Goal: Task Accomplishment & Management: Complete application form

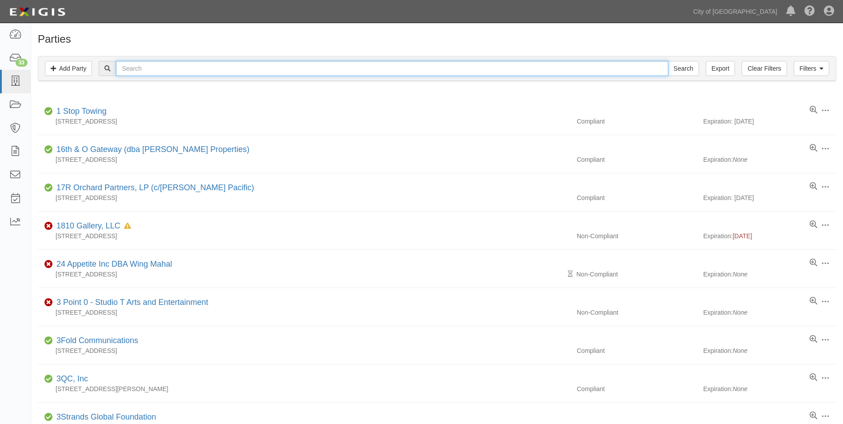
click at [247, 67] on input "text" at bounding box center [392, 68] width 552 height 15
type input "Camellia Symphony Association"
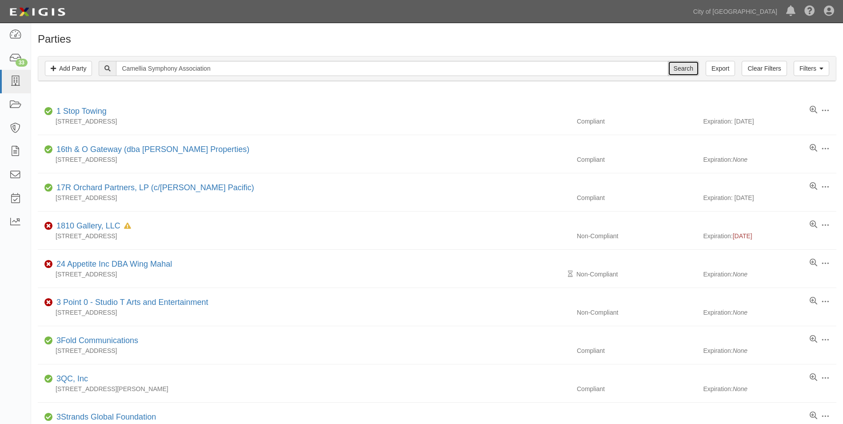
click at [684, 67] on input "Search" at bounding box center [683, 68] width 31 height 15
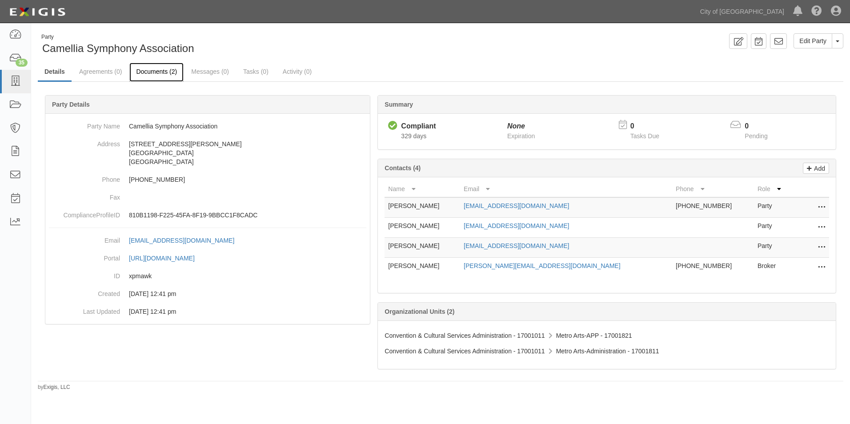
click at [159, 72] on link "Documents (2)" at bounding box center [156, 72] width 54 height 19
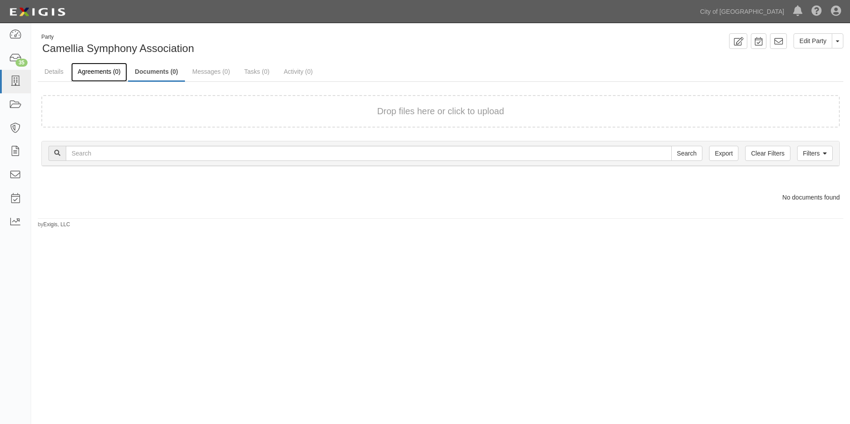
click at [96, 74] on link "Agreements (0)" at bounding box center [99, 72] width 56 height 19
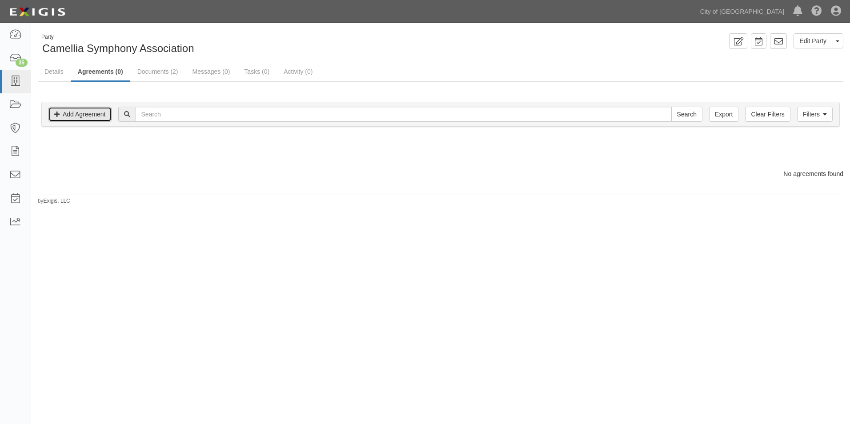
click at [88, 117] on link "Add Agreement" at bounding box center [79, 114] width 63 height 15
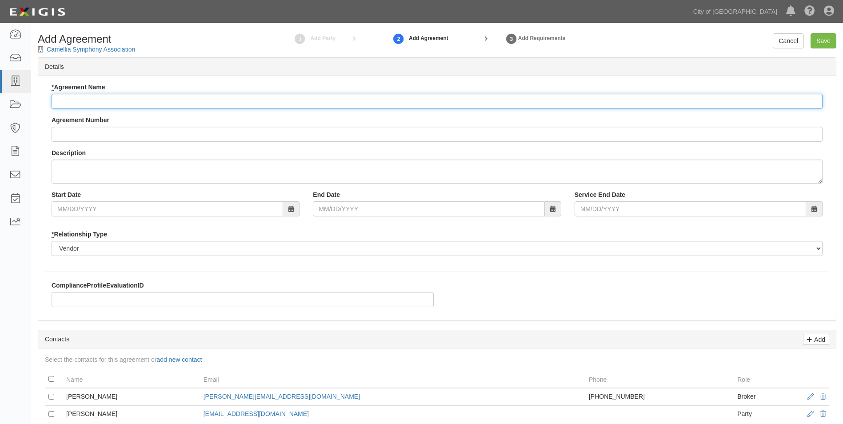
click at [130, 100] on input "* Agreement Name" at bounding box center [437, 101] width 771 height 15
type input "Cultural Symphony Association"
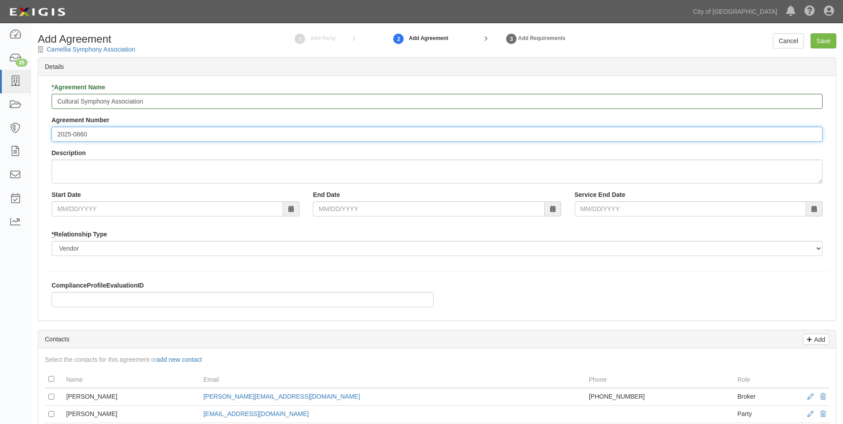
type input "2025-0860"
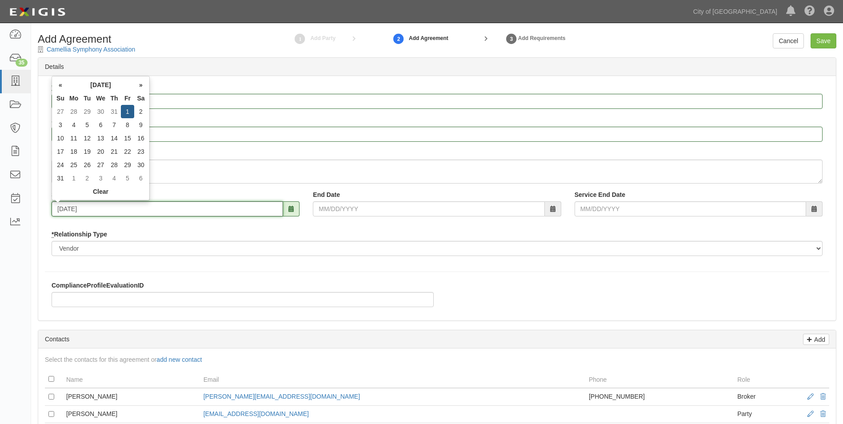
type input "08/01/2025"
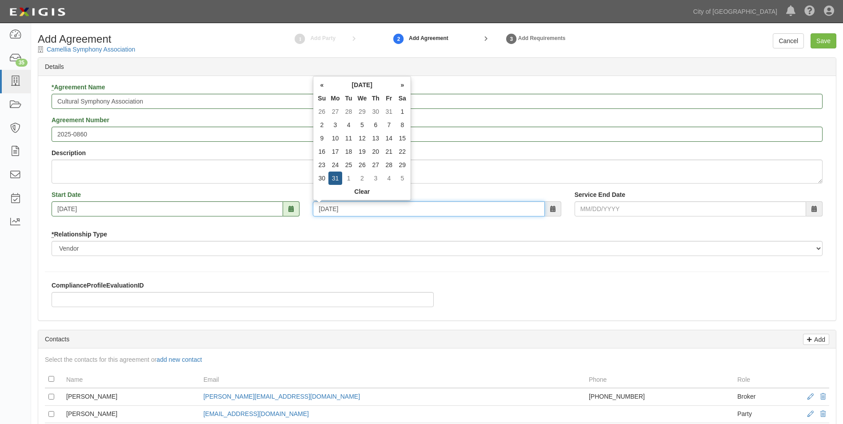
type input "08/31/2026"
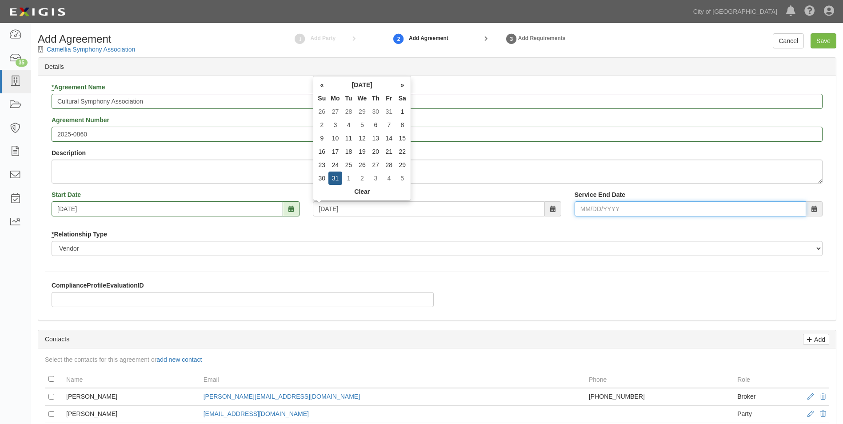
type input "08/31/2026"
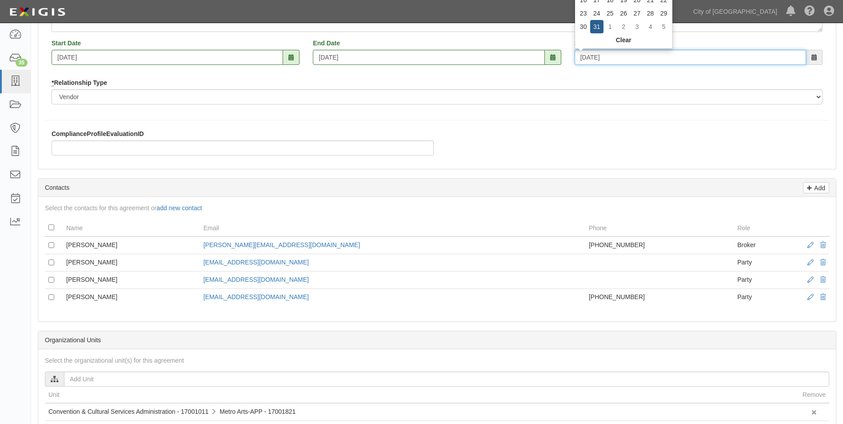
scroll to position [222, 0]
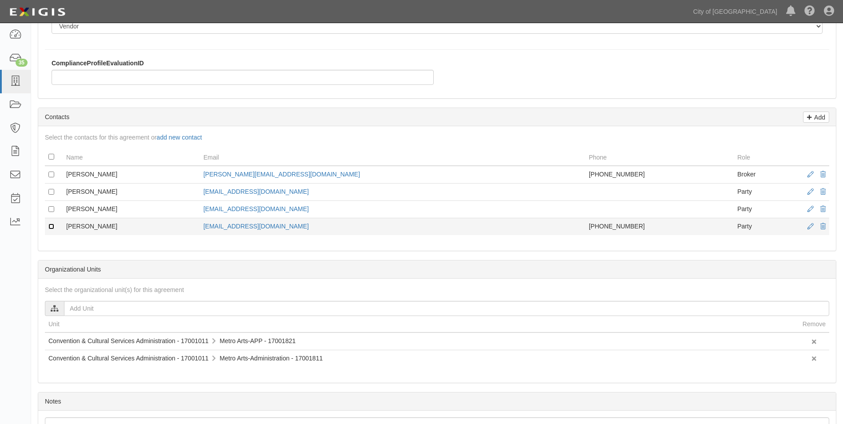
click at [48, 228] on input "checkbox" at bounding box center [51, 227] width 6 height 6
checkbox input "true"
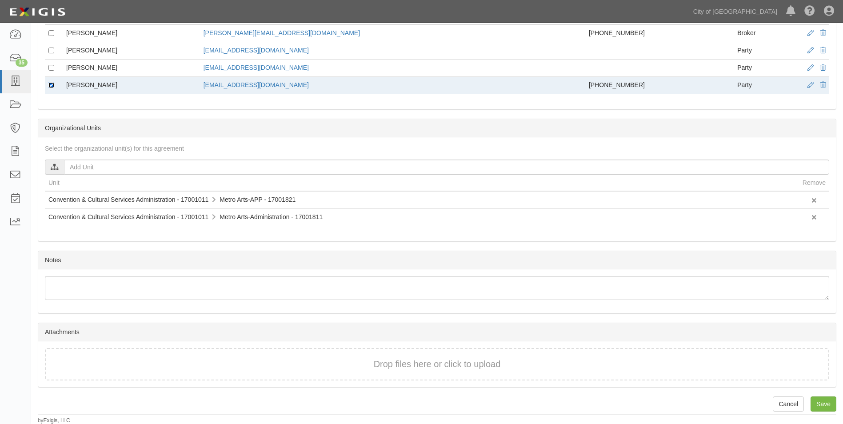
scroll to position [364, 0]
click at [825, 399] on input "Save" at bounding box center [824, 403] width 26 height 15
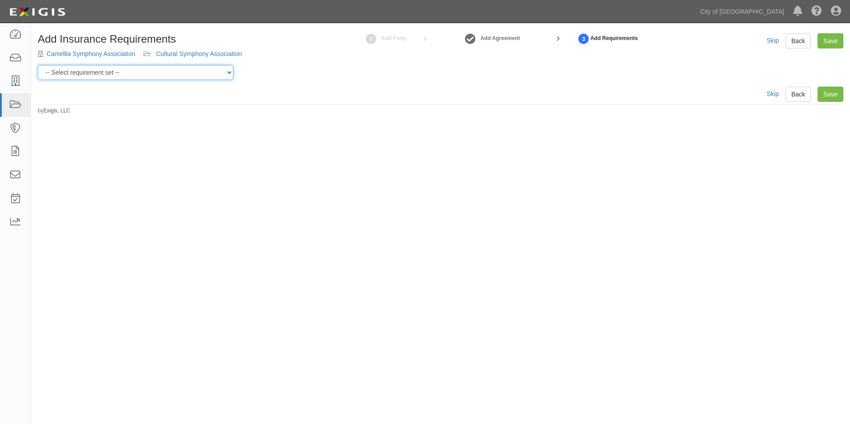
click at [217, 74] on select "-- Select requirement set -- Construction + Pollution Contract Type 0 - Standar…" at bounding box center [136, 72] width 196 height 15
select select "40106"
click at [38, 65] on select "-- Select requirement set -- Construction + Pollution Contract Type 0 - Standar…" at bounding box center [136, 72] width 196 height 15
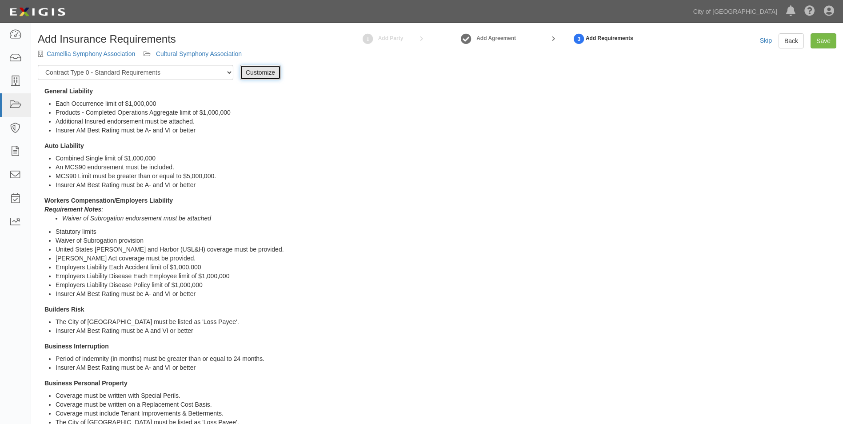
click at [250, 70] on link "Customize" at bounding box center [260, 72] width 41 height 15
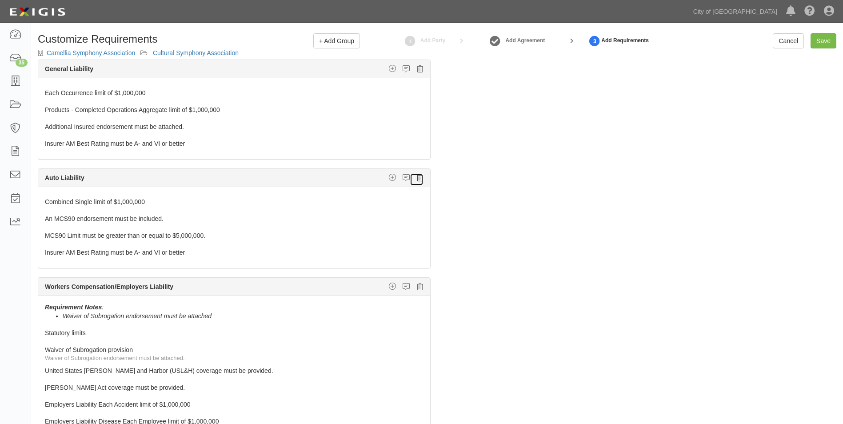
click at [417, 177] on icon at bounding box center [420, 178] width 6 height 8
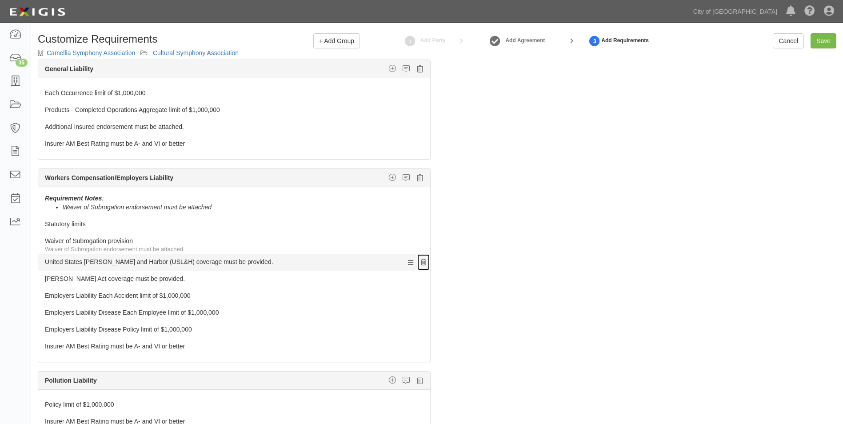
click at [421, 261] on icon at bounding box center [423, 263] width 5 height 6
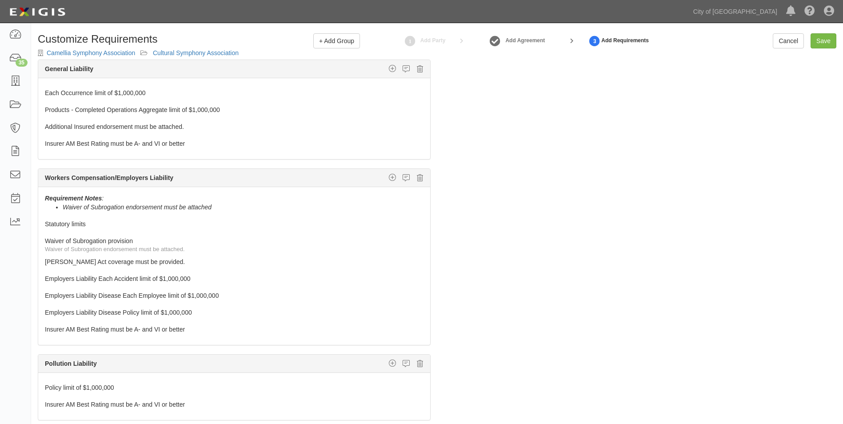
click at [421, 261] on icon at bounding box center [423, 263] width 5 height 6
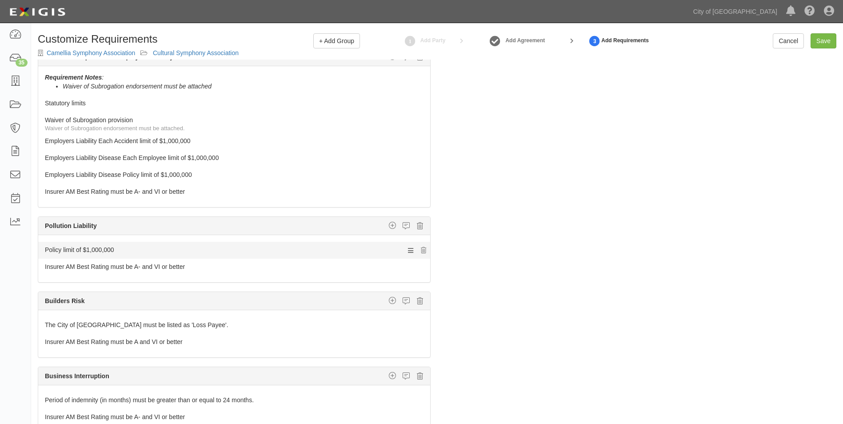
scroll to position [133, 0]
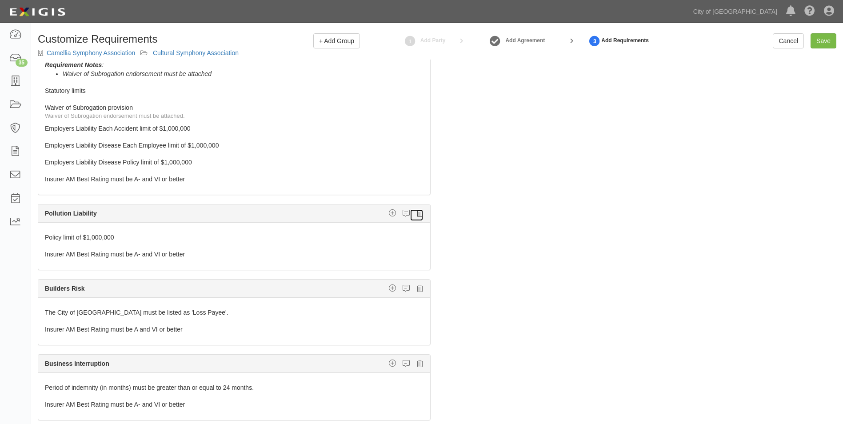
click at [417, 215] on icon at bounding box center [420, 213] width 6 height 8
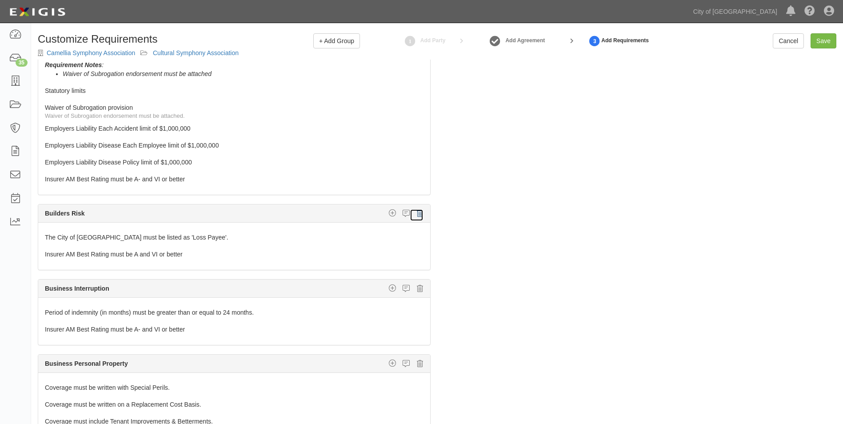
click at [417, 215] on icon at bounding box center [420, 213] width 6 height 8
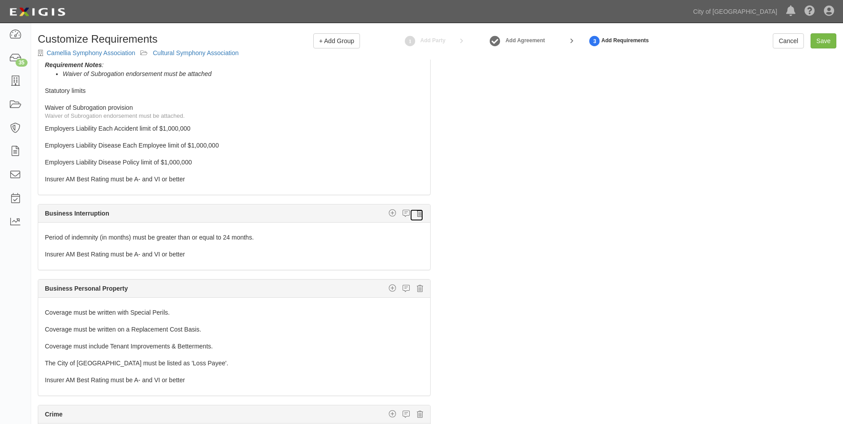
click at [417, 215] on icon at bounding box center [420, 213] width 6 height 8
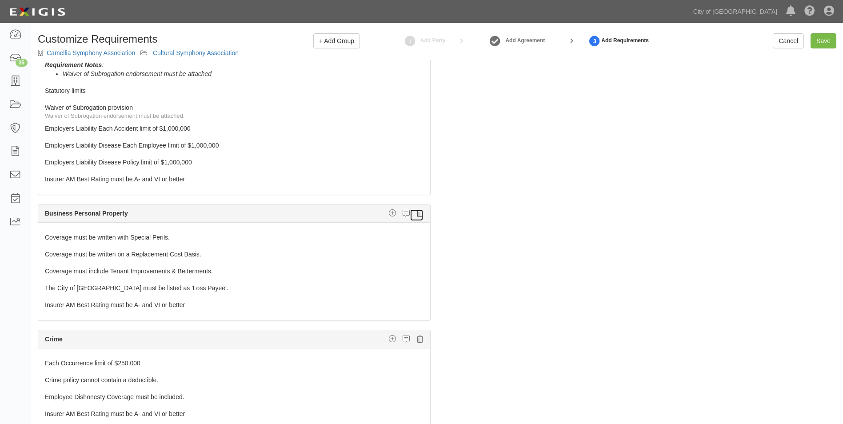
click at [417, 216] on icon at bounding box center [420, 213] width 6 height 8
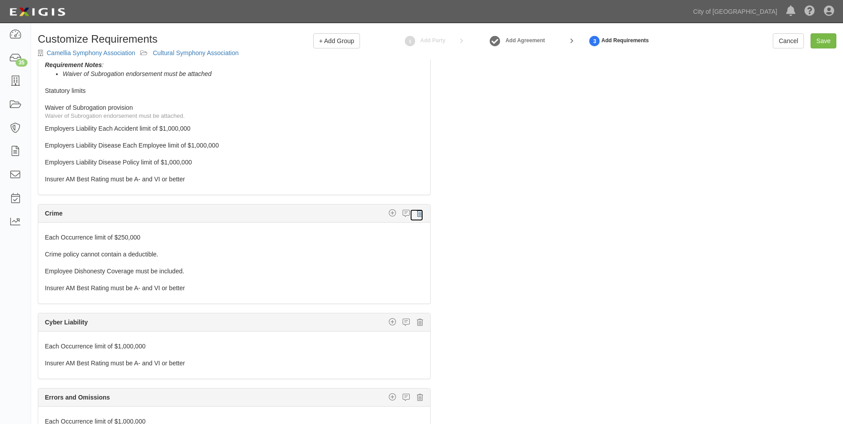
click at [417, 216] on icon at bounding box center [420, 213] width 6 height 8
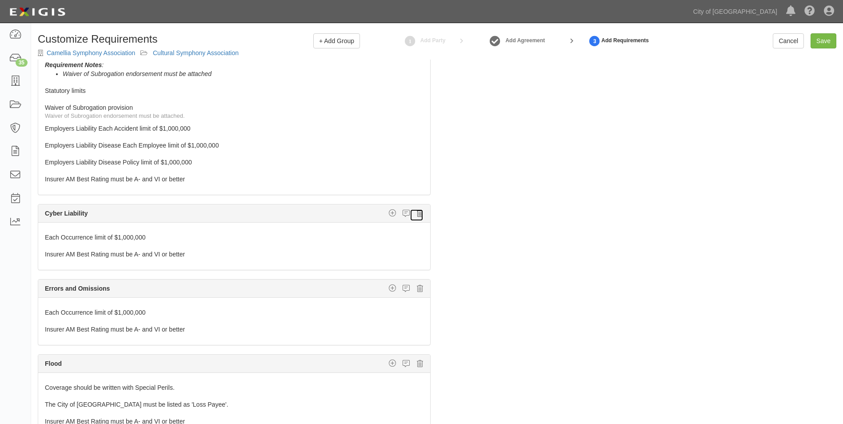
click at [417, 216] on icon at bounding box center [420, 213] width 6 height 8
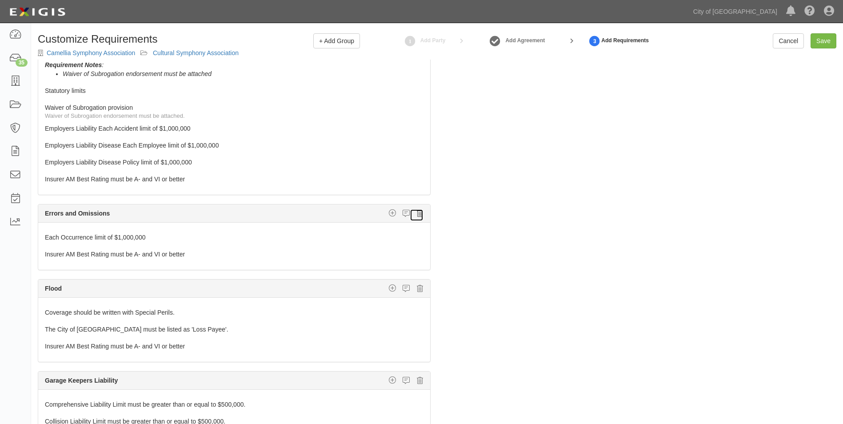
click at [417, 216] on icon at bounding box center [420, 213] width 6 height 8
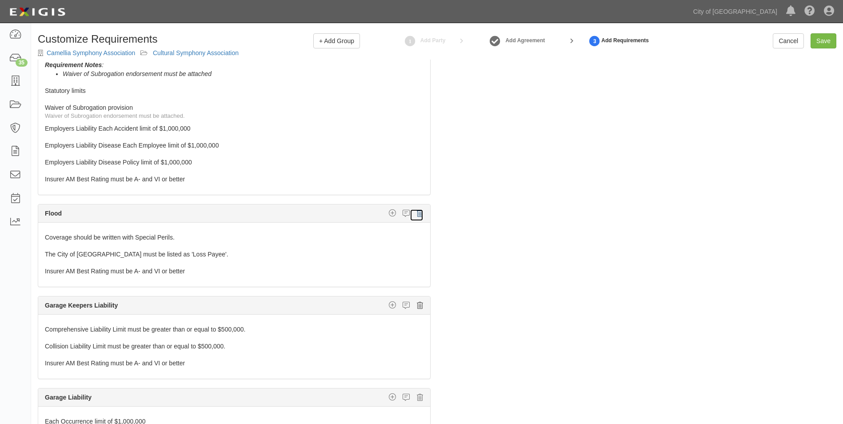
click at [417, 217] on icon at bounding box center [420, 213] width 6 height 8
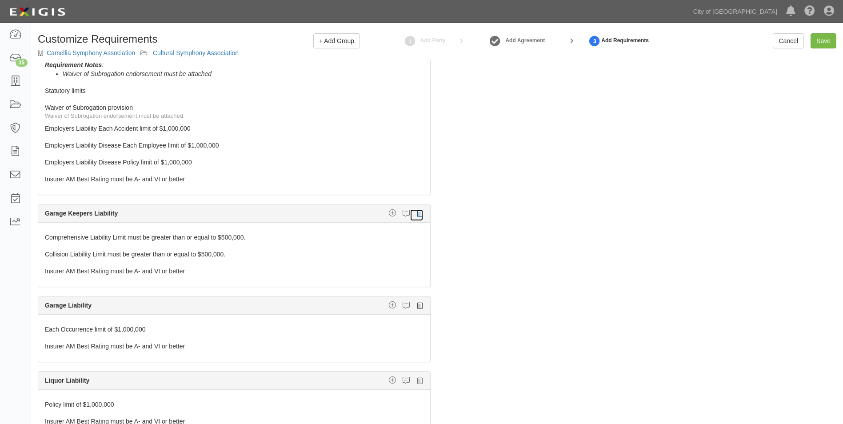
click at [410, 217] on link at bounding box center [417, 215] width 14 height 12
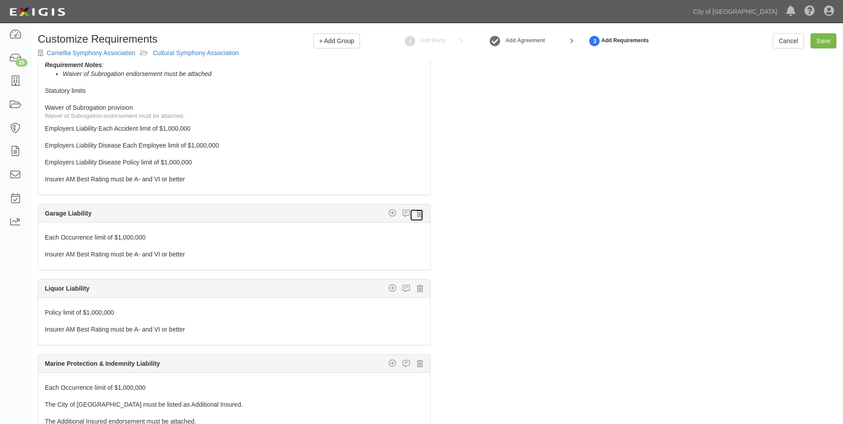
click at [410, 217] on link at bounding box center [417, 215] width 14 height 12
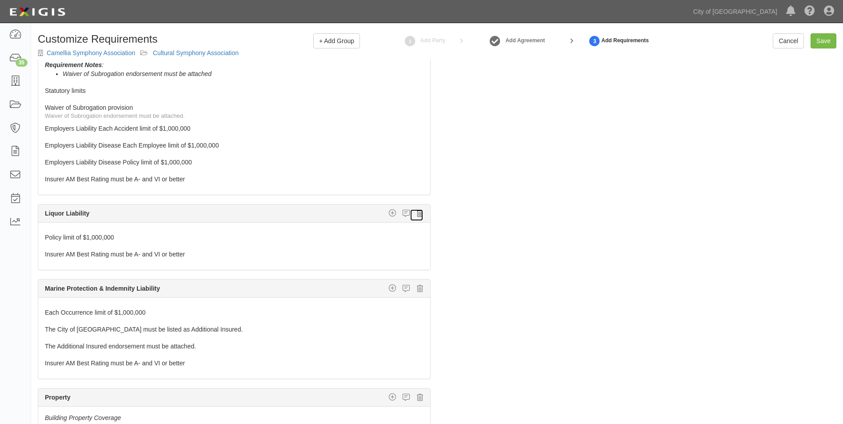
click at [410, 218] on link at bounding box center [417, 215] width 14 height 12
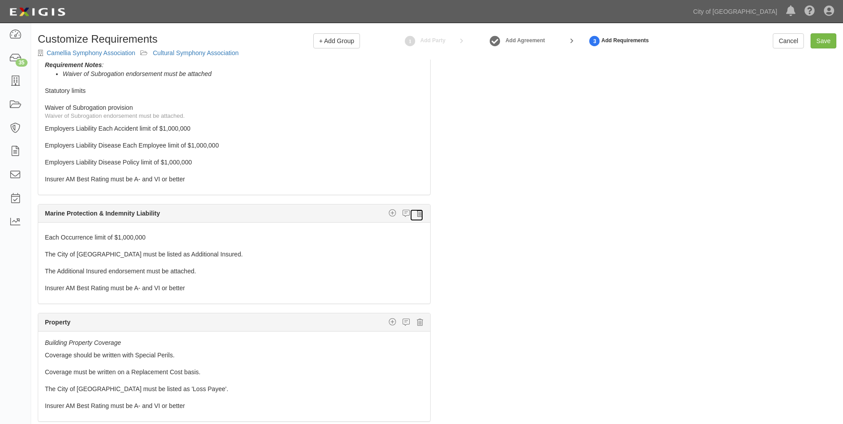
click at [410, 219] on link at bounding box center [417, 215] width 14 height 12
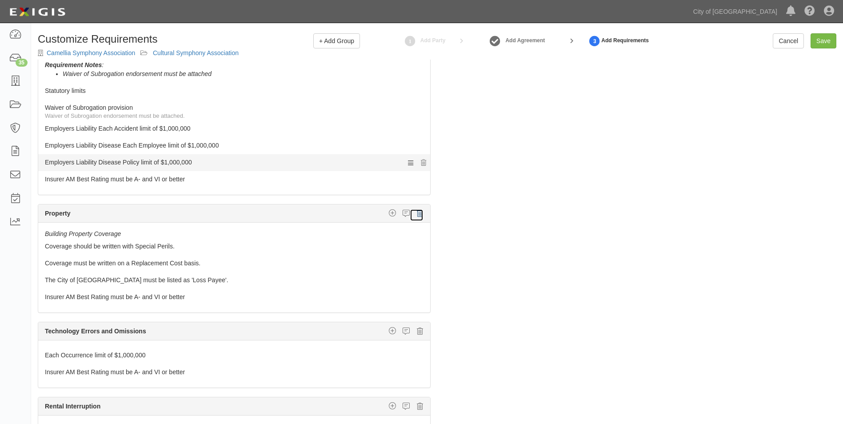
click at [410, 219] on link at bounding box center [417, 215] width 14 height 12
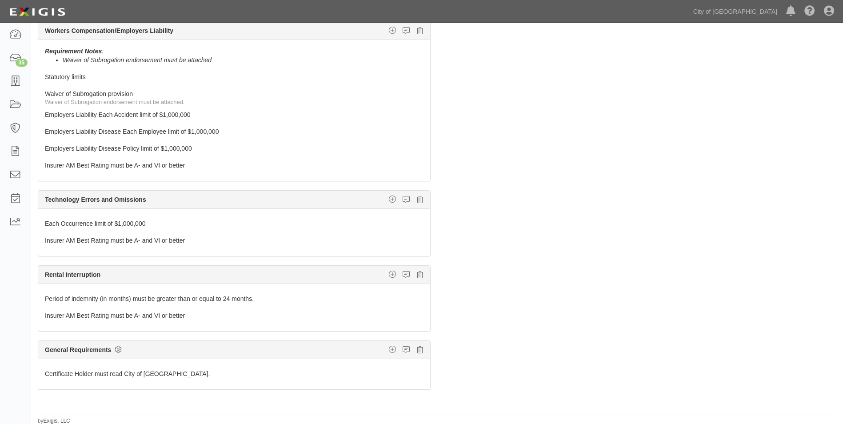
scroll to position [64, 0]
click at [417, 199] on icon at bounding box center [420, 199] width 6 height 8
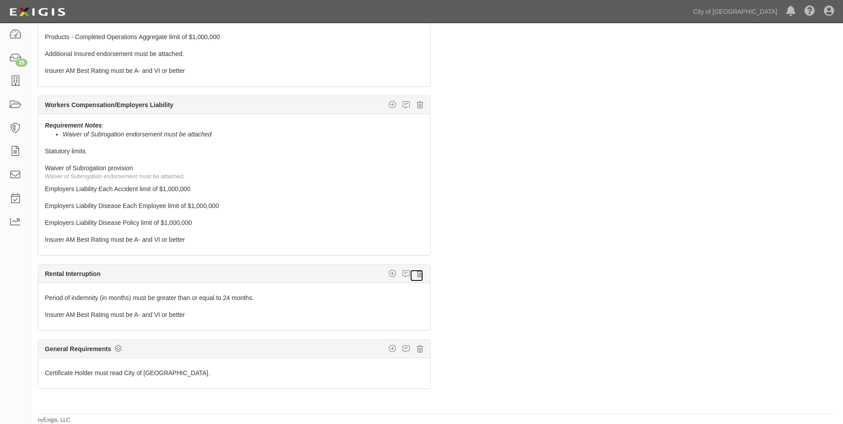
click at [410, 273] on link at bounding box center [417, 275] width 14 height 12
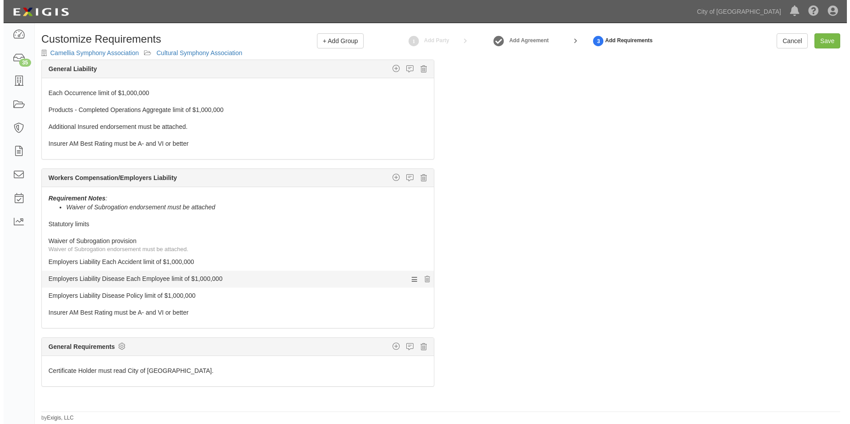
scroll to position [0, 0]
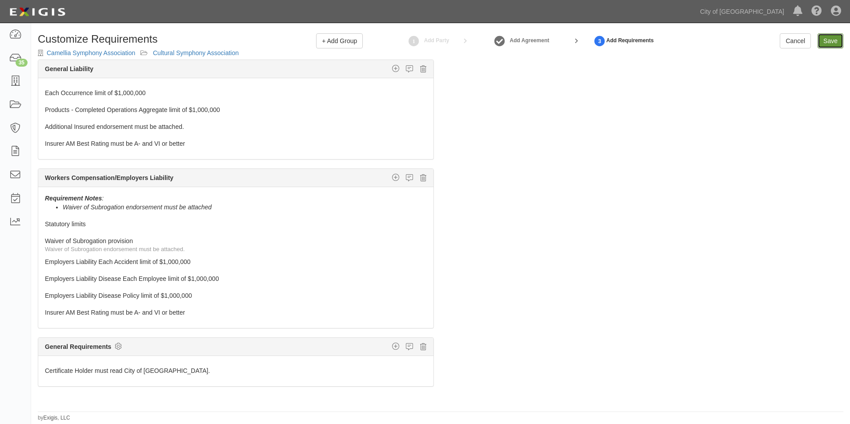
click at [818, 41] on link "Save" at bounding box center [830, 40] width 26 height 15
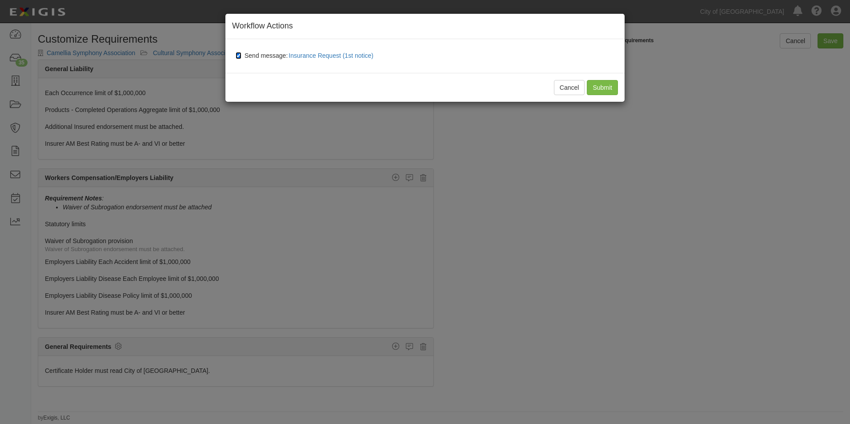
click at [240, 57] on input "Send message: Insurance Request (1st notice)" at bounding box center [239, 55] width 6 height 7
checkbox input "false"
click at [620, 83] on div "Cancel Submit" at bounding box center [424, 87] width 399 height 29
click at [609, 88] on input "Submit" at bounding box center [602, 87] width 31 height 15
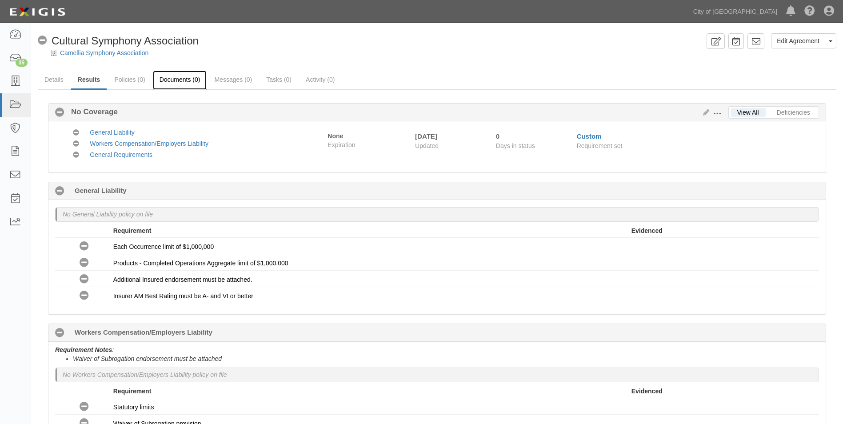
click at [182, 80] on link "Documents (0)" at bounding box center [180, 80] width 54 height 19
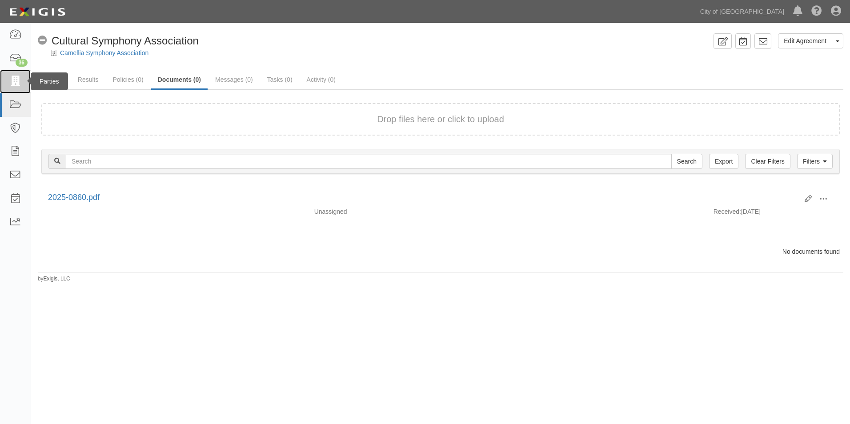
click at [13, 84] on icon at bounding box center [15, 81] width 12 height 10
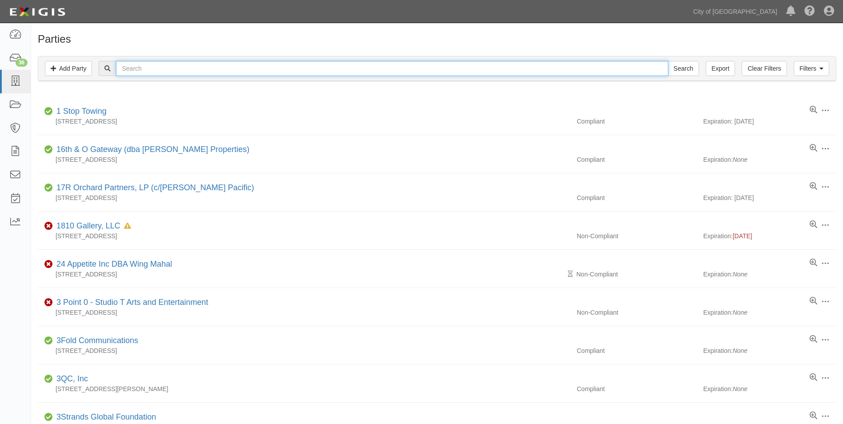
click at [161, 70] on input "text" at bounding box center [392, 68] width 552 height 15
type input "Sacramento Performing Arts Conservatory"
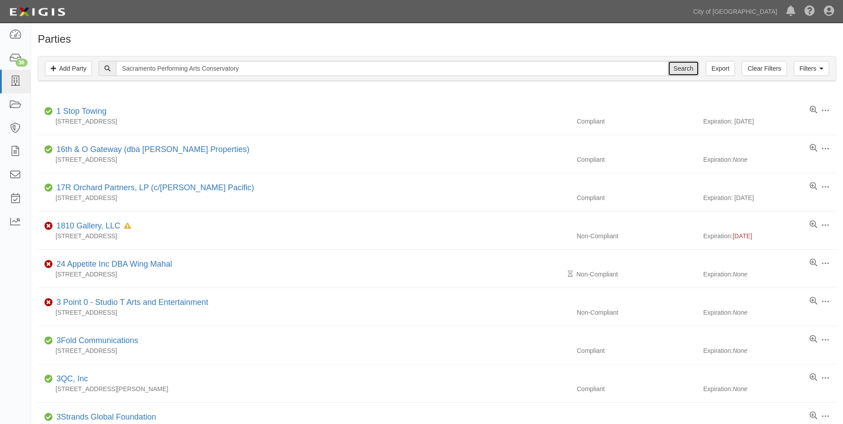
click at [695, 66] on input "Search" at bounding box center [683, 68] width 31 height 15
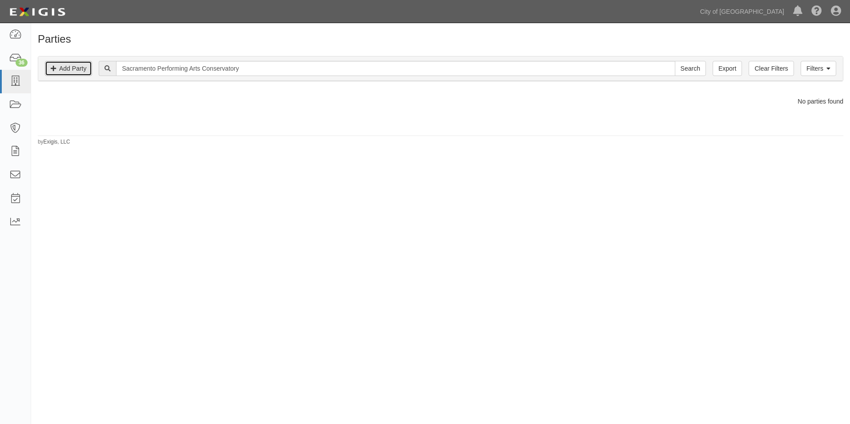
click at [74, 68] on link "Add Party" at bounding box center [68, 68] width 47 height 15
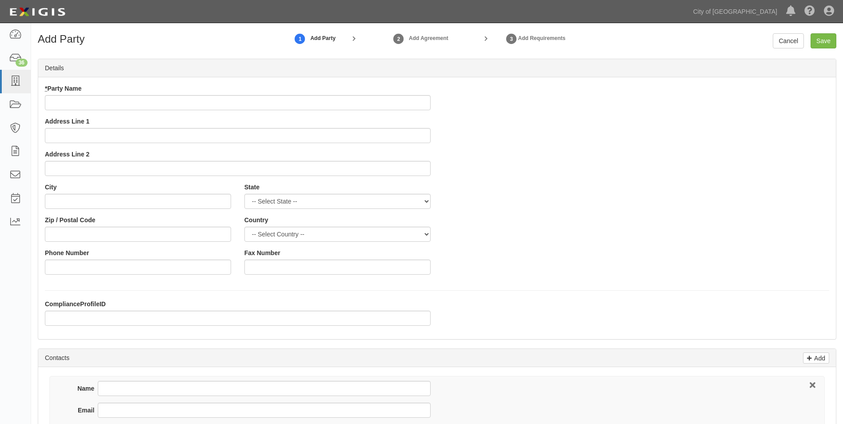
click at [81, 108] on input "* Party Name" at bounding box center [238, 102] width 386 height 15
type input "Sacramento Performing Arts Conservatory"
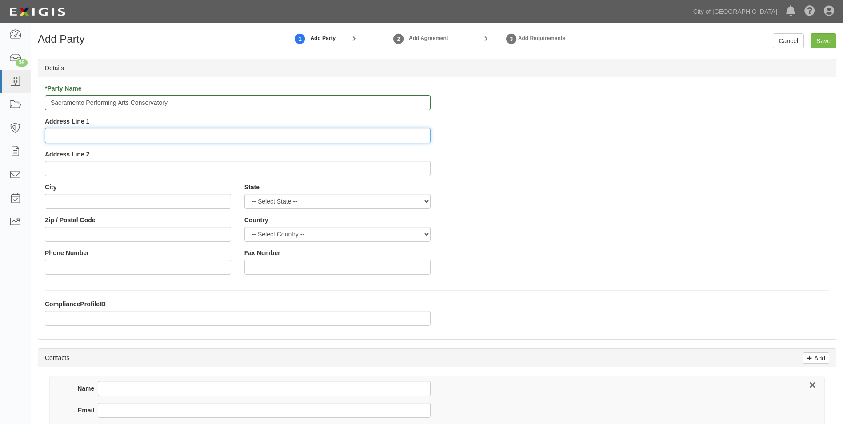
click at [77, 136] on input "Address Line 1" at bounding box center [238, 135] width 386 height 15
type input "10696 Biscay Way"
type input "Rancho Cordova"
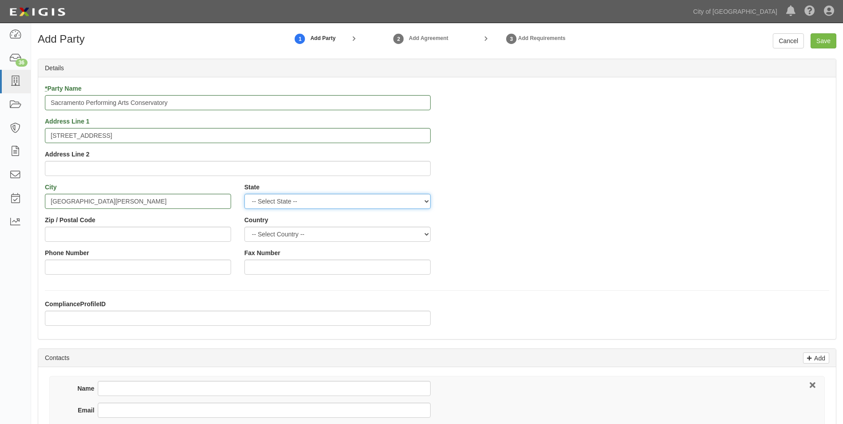
select select "CA"
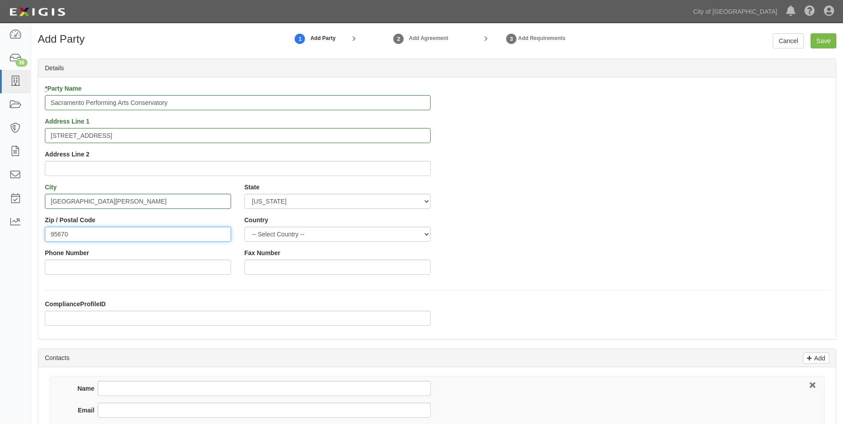
type input "95670"
select select "US"
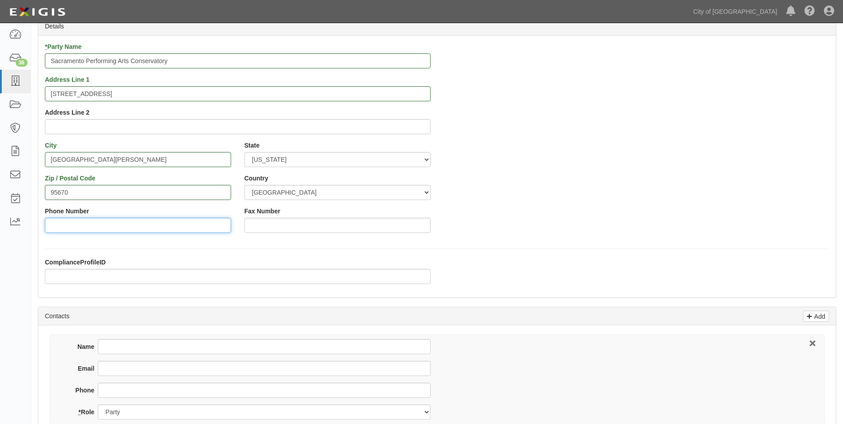
scroll to position [291, 0]
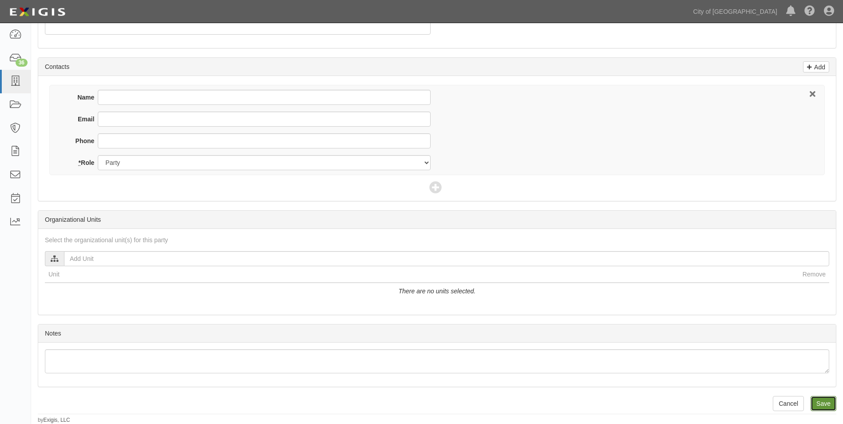
click at [831, 403] on input "Save" at bounding box center [824, 403] width 26 height 15
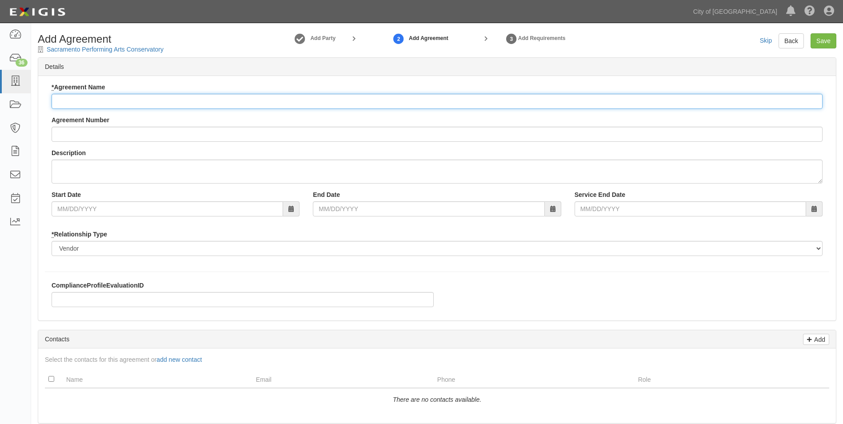
click at [140, 102] on input "* Agreement Name" at bounding box center [437, 101] width 771 height 15
type input "Cultural Arts Awards"
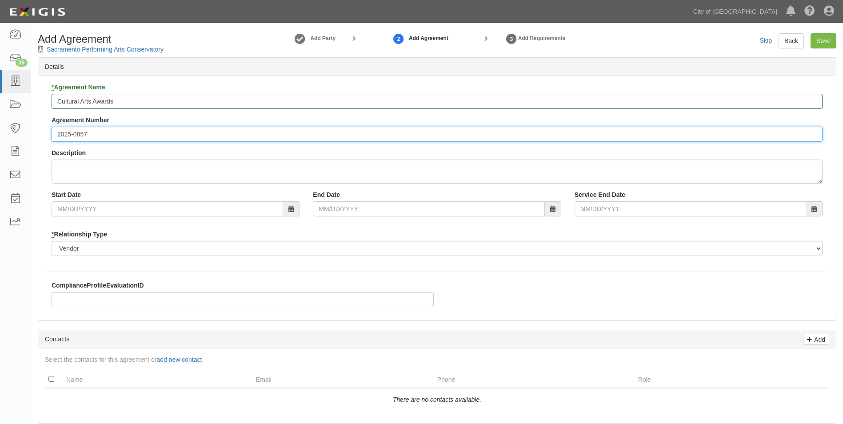
type input "2025-0857"
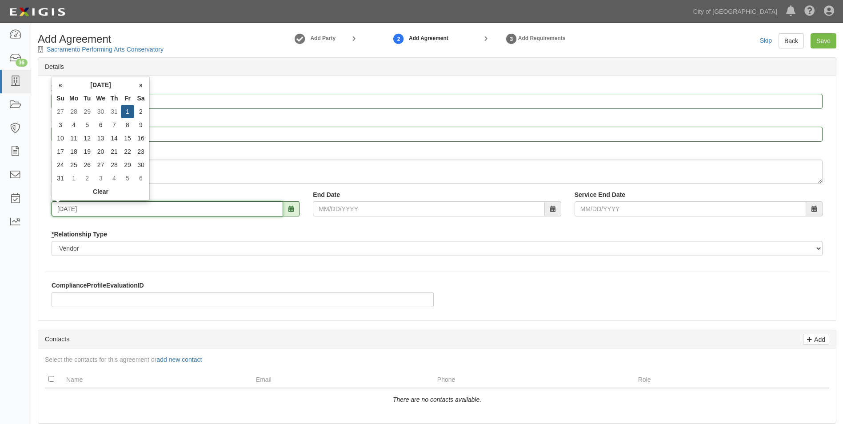
type input "08/01/2025"
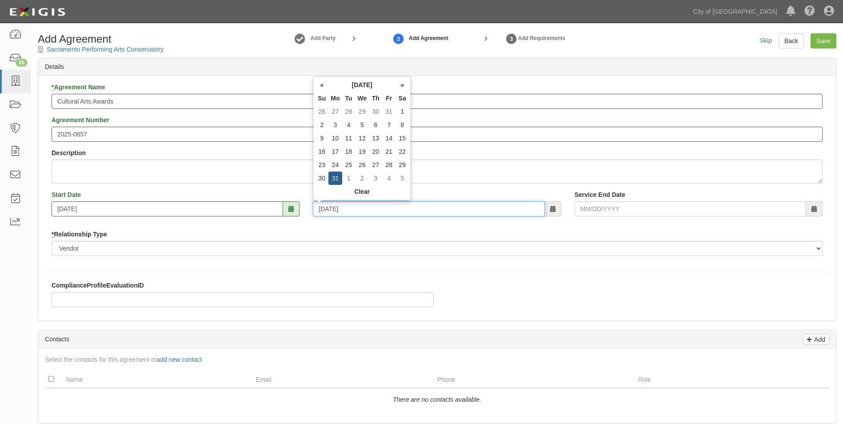
type input "08/31/2026"
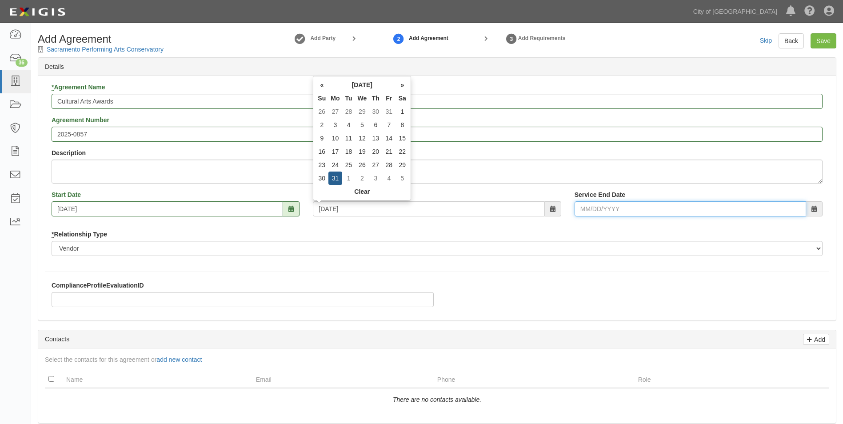
type input "08/31/2026"
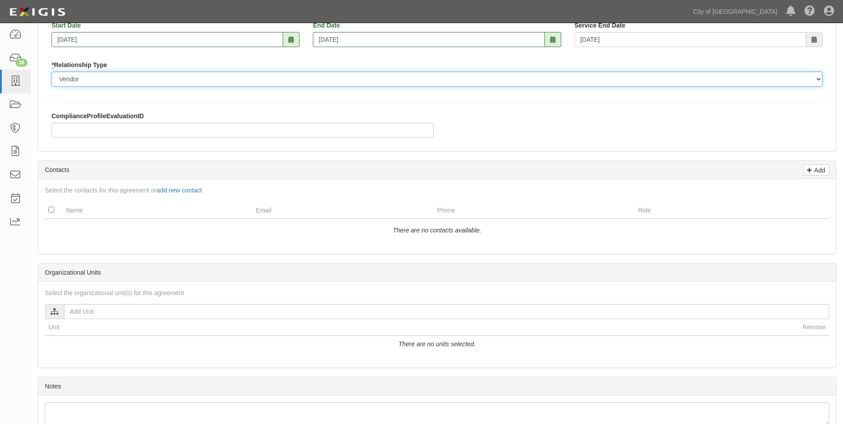
scroll to position [163, 0]
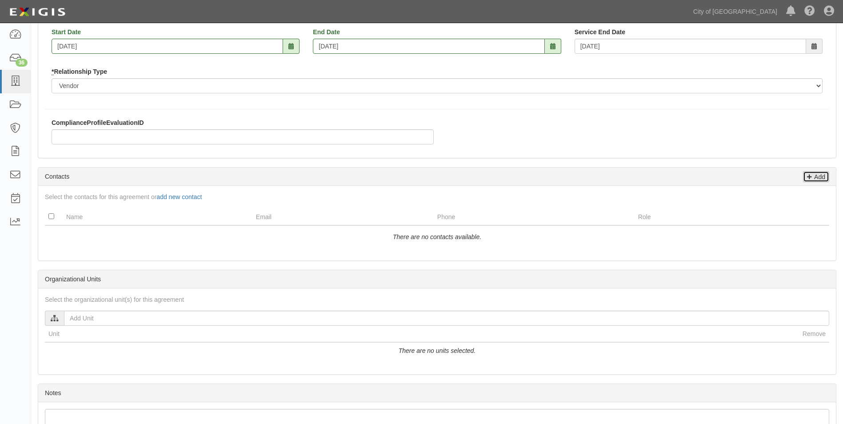
click at [808, 177] on icon at bounding box center [809, 176] width 5 height 8
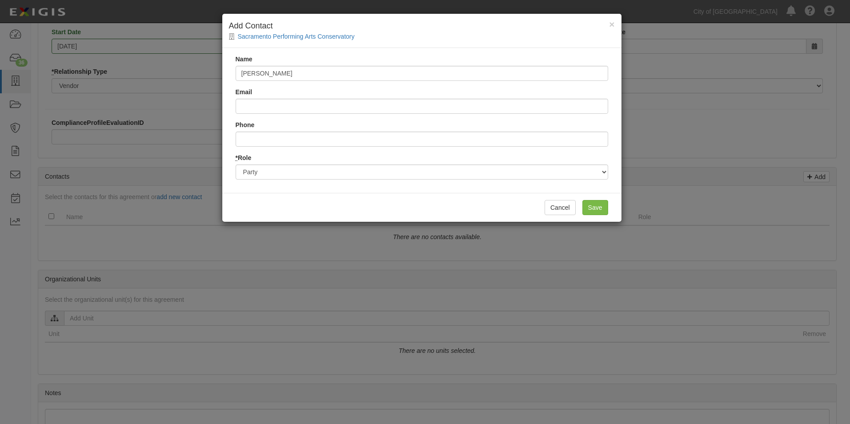
type input "April Breis"
type input "A"
type input "abreis@cityofsacramento.org"
click at [595, 204] on input "Save" at bounding box center [595, 207] width 26 height 15
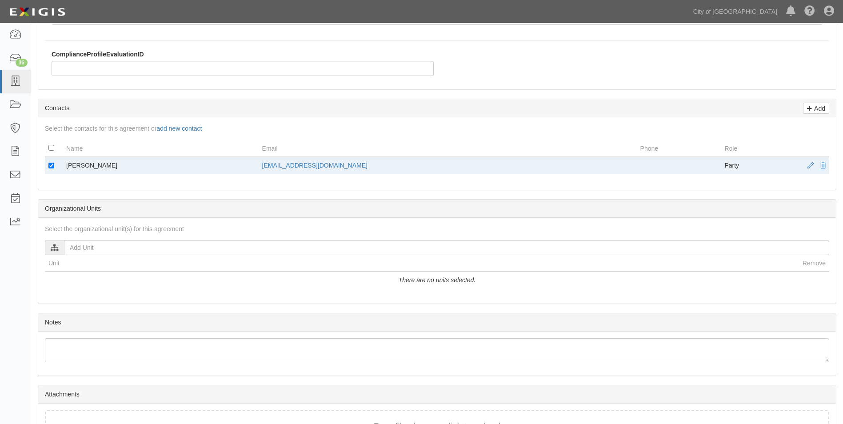
scroll to position [294, 0]
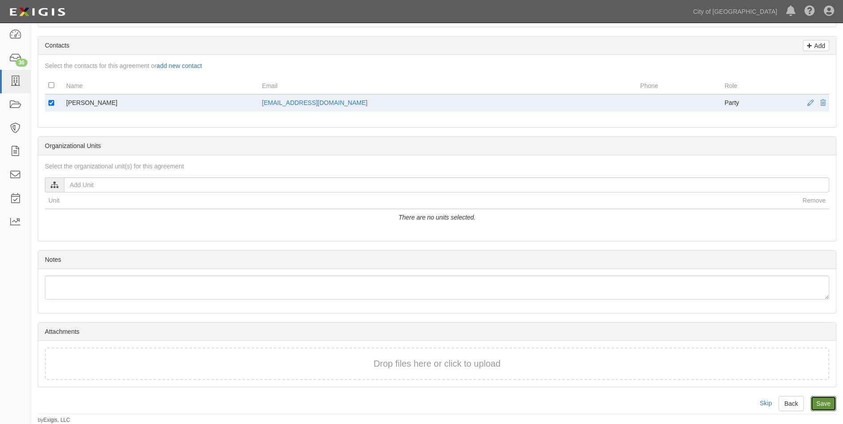
click at [826, 407] on input "Save" at bounding box center [824, 403] width 26 height 15
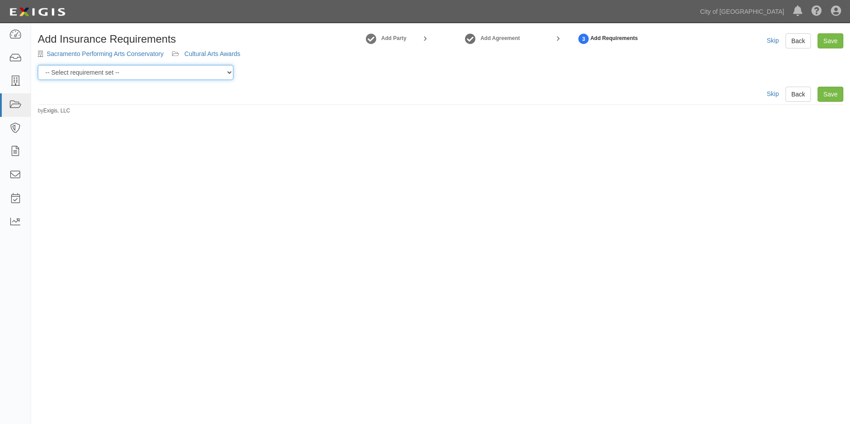
click at [224, 69] on select "-- Select requirement set -- Construction + Pollution Contract Type 0 - Standar…" at bounding box center [136, 72] width 196 height 15
select select "40106"
click at [38, 65] on select "-- Select requirement set -- Construction + Pollution Contract Type 0 - Standar…" at bounding box center [136, 72] width 196 height 15
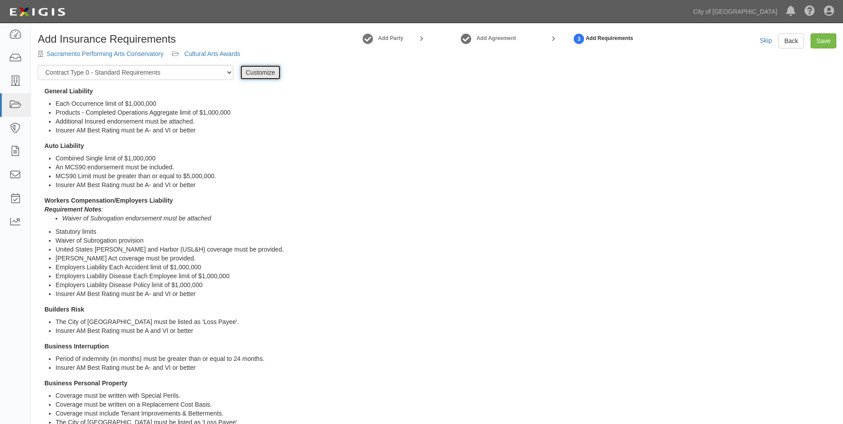
click at [253, 74] on link "Customize" at bounding box center [260, 72] width 41 height 15
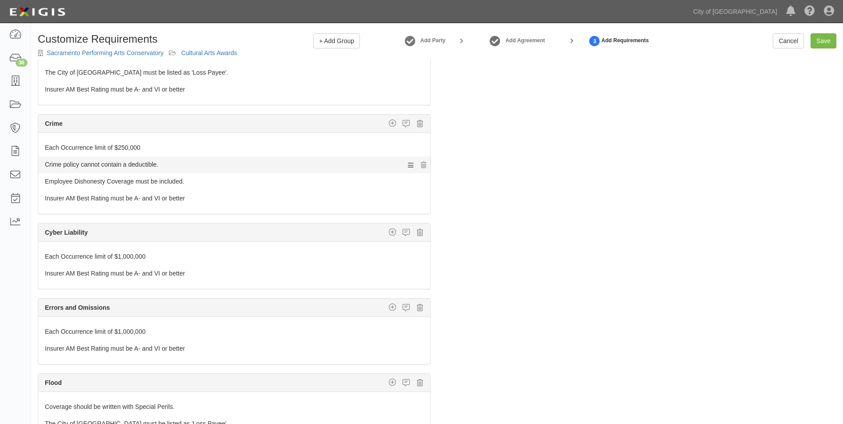
scroll to position [622, 0]
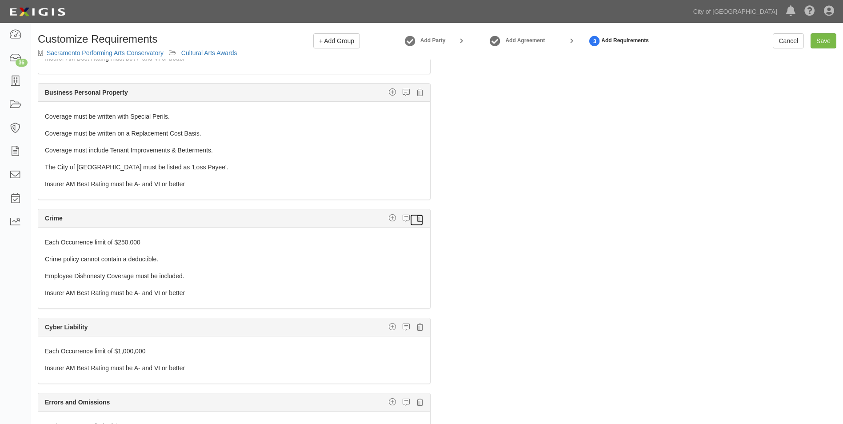
click at [417, 220] on icon at bounding box center [420, 218] width 6 height 8
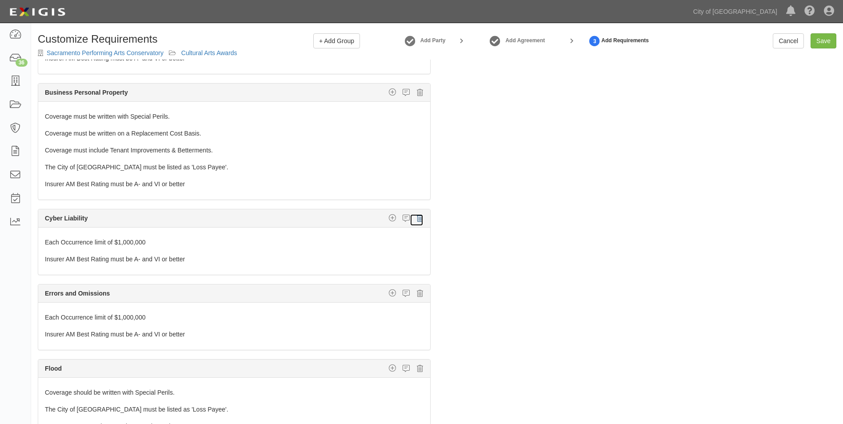
click at [417, 220] on icon at bounding box center [420, 218] width 6 height 8
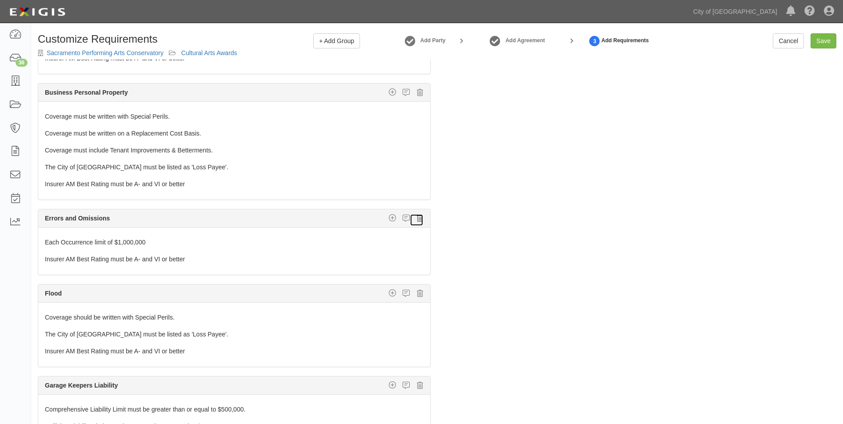
click at [417, 220] on icon at bounding box center [420, 218] width 6 height 8
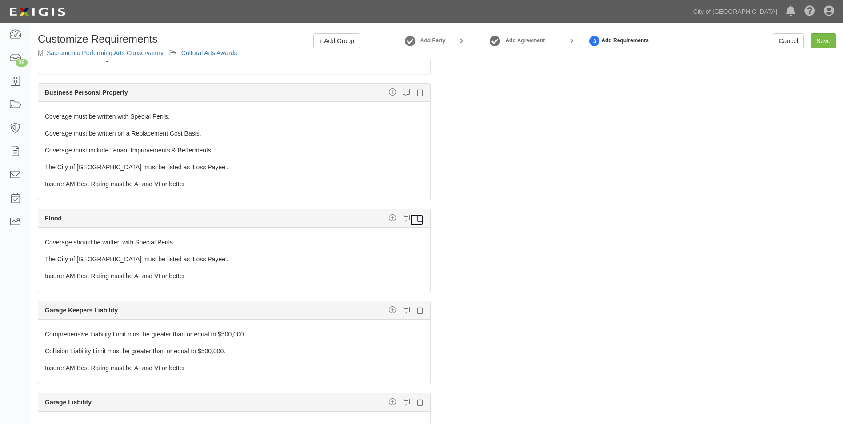
click at [417, 220] on icon at bounding box center [420, 218] width 6 height 8
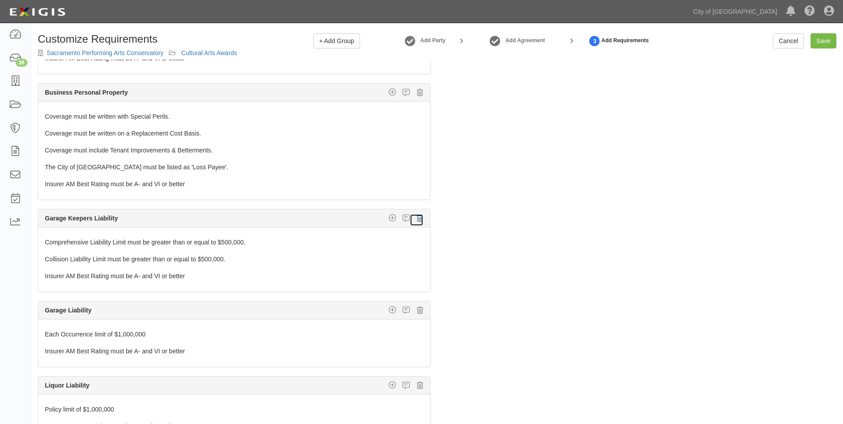
click at [417, 220] on icon at bounding box center [420, 218] width 6 height 8
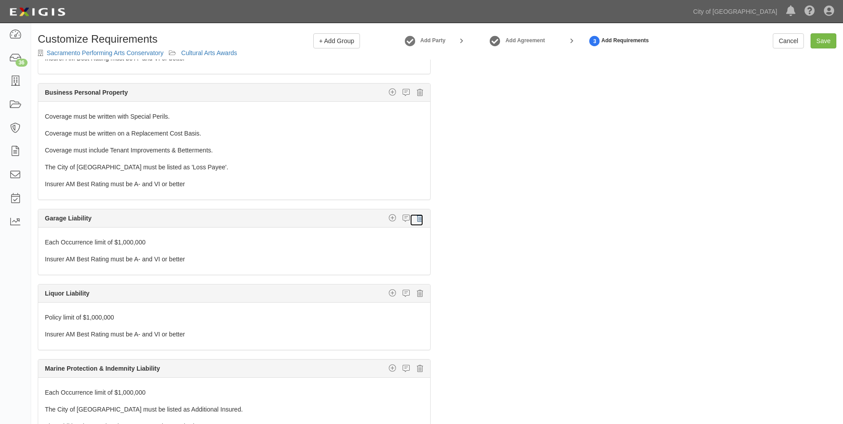
click at [417, 220] on icon at bounding box center [420, 218] width 6 height 8
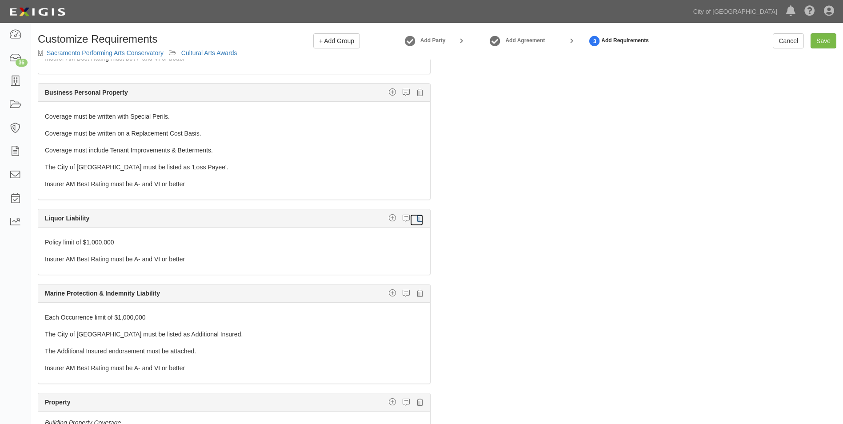
click at [417, 220] on icon at bounding box center [420, 218] width 6 height 8
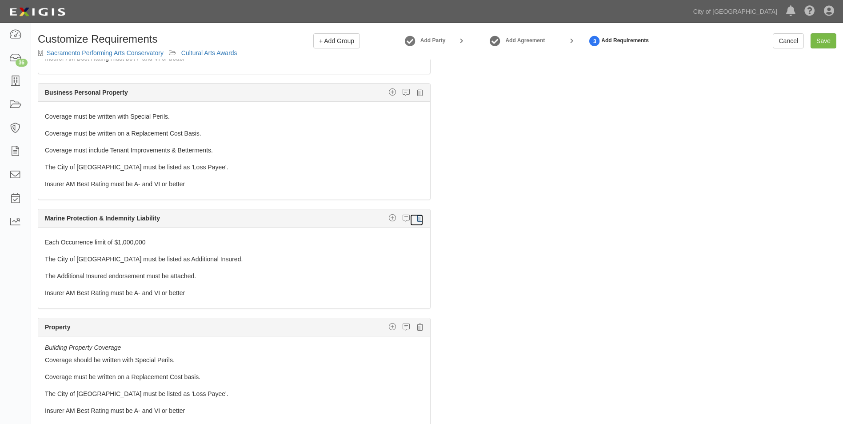
click at [417, 220] on icon at bounding box center [420, 218] width 6 height 8
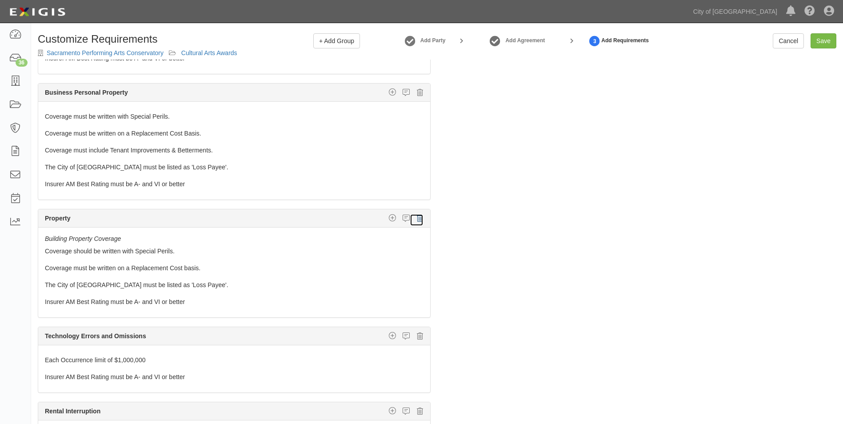
click at [417, 220] on icon at bounding box center [420, 218] width 6 height 8
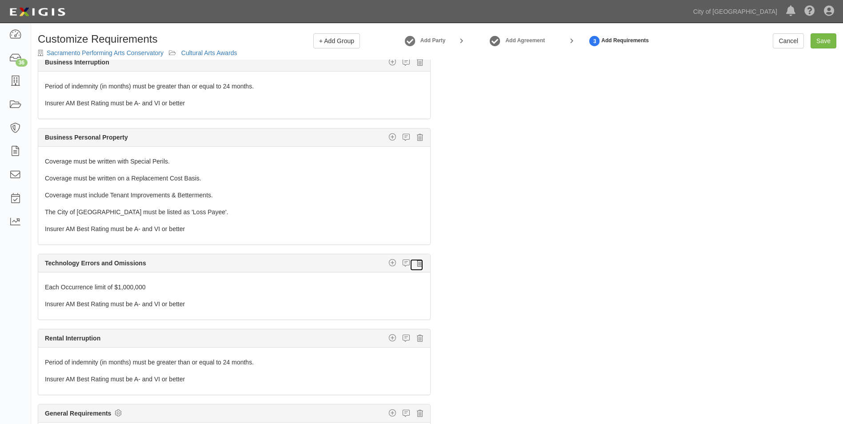
click at [417, 263] on icon at bounding box center [420, 263] width 6 height 8
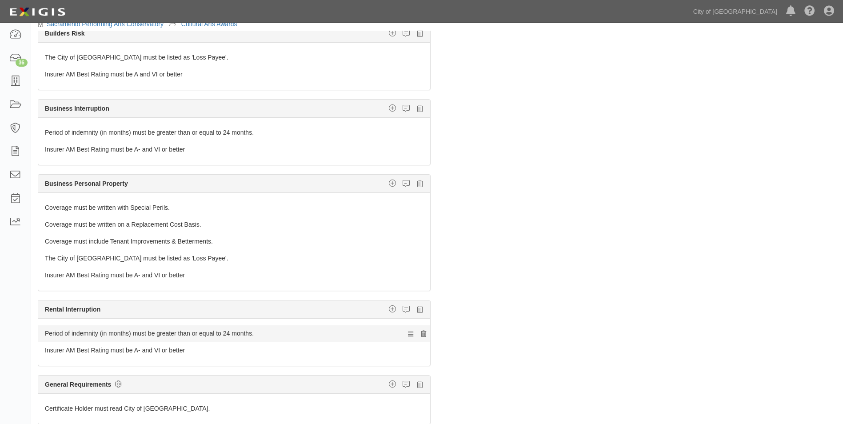
scroll to position [64, 0]
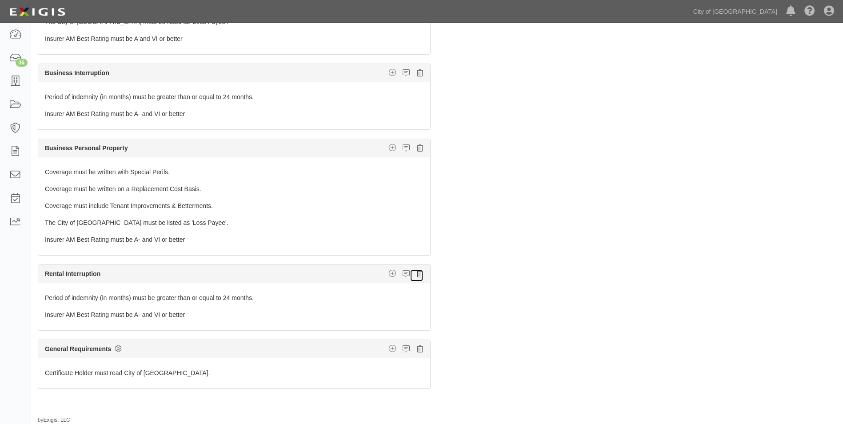
click at [417, 276] on icon at bounding box center [420, 274] width 6 height 8
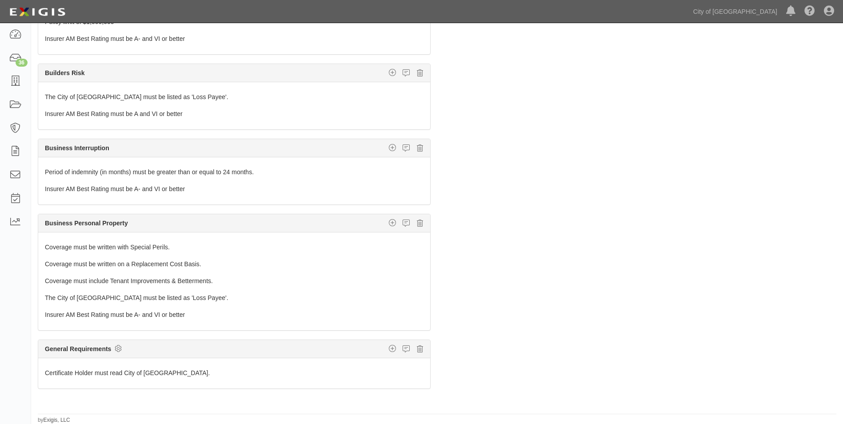
scroll to position [427, 0]
click at [417, 225] on icon at bounding box center [420, 223] width 6 height 8
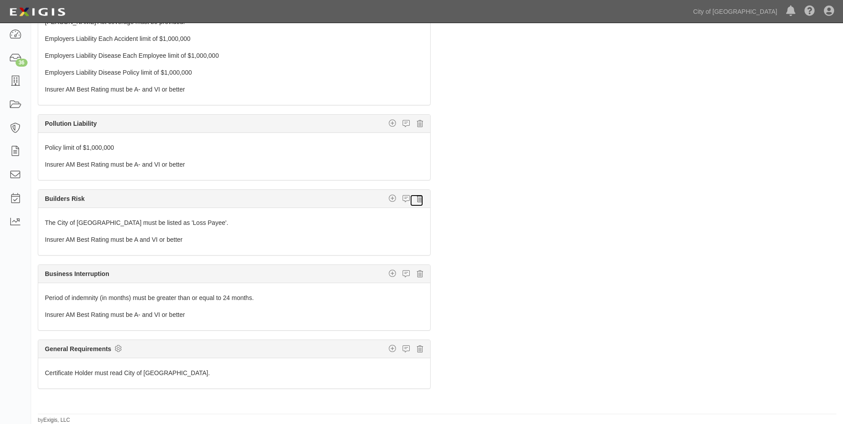
click at [417, 198] on icon at bounding box center [420, 199] width 6 height 8
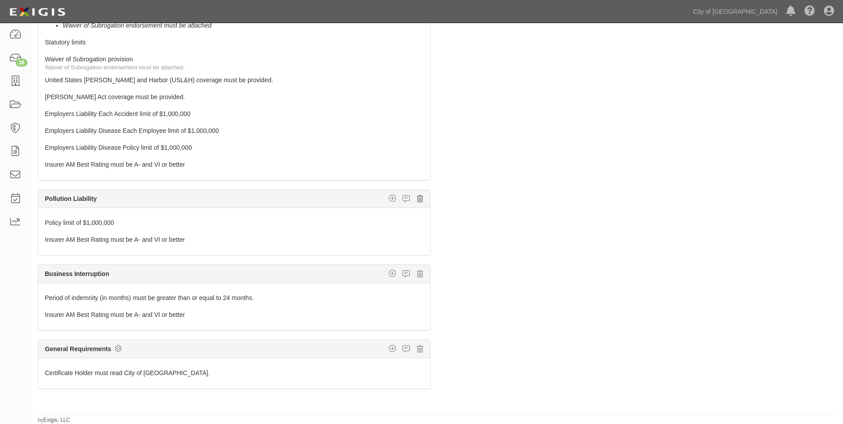
scroll to position [226, 0]
click at [417, 276] on icon at bounding box center [420, 274] width 6 height 8
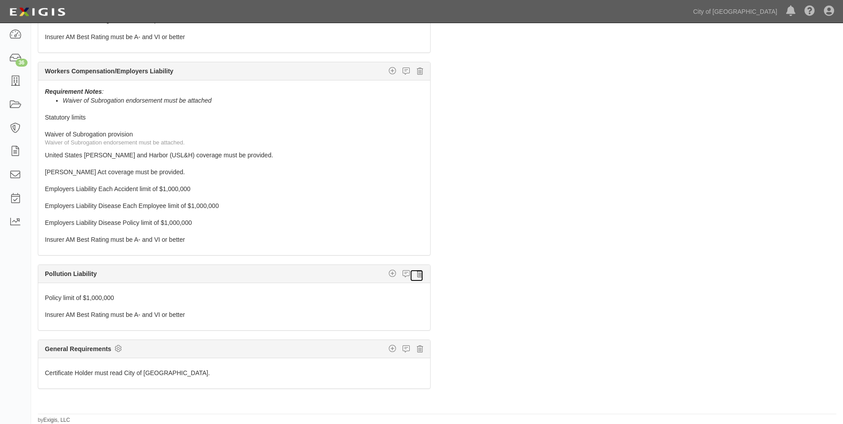
click at [417, 274] on icon at bounding box center [420, 274] width 6 height 8
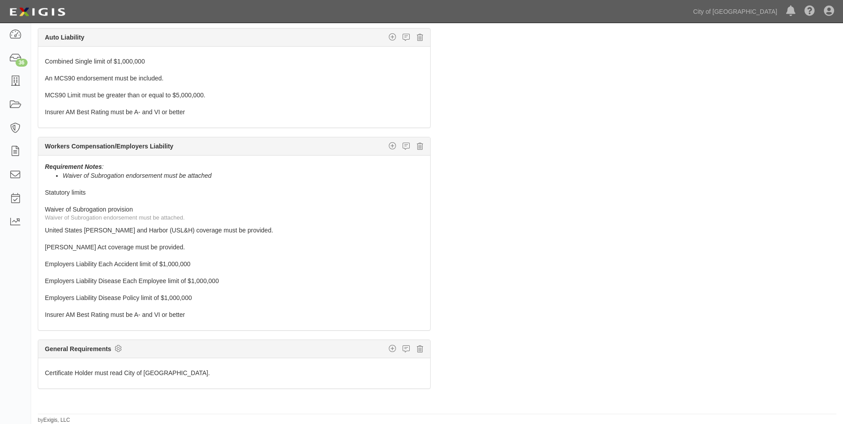
scroll to position [76, 0]
click at [417, 147] on icon at bounding box center [420, 146] width 6 height 8
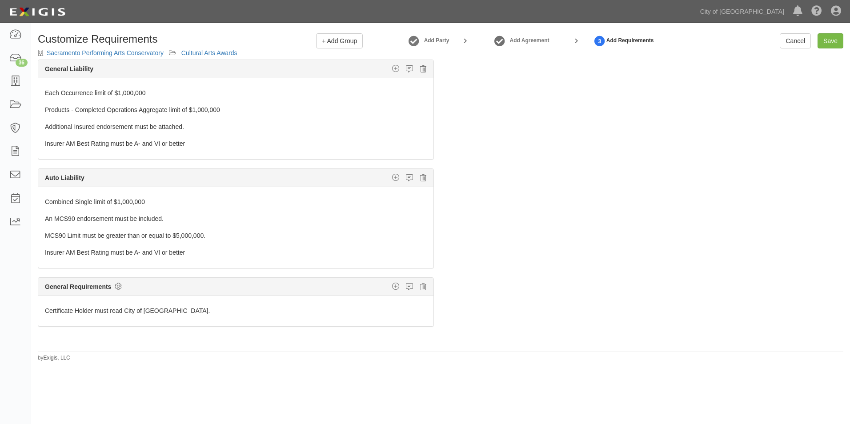
scroll to position [0, 0]
click at [420, 179] on icon at bounding box center [423, 178] width 6 height 8
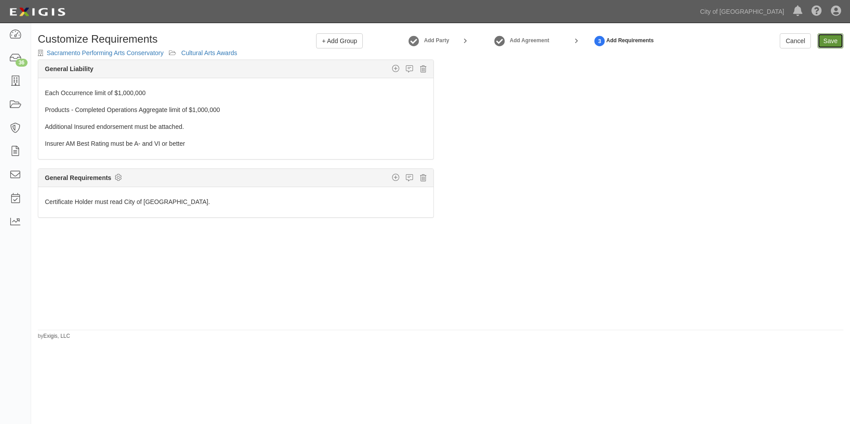
click at [830, 41] on link "Save" at bounding box center [830, 40] width 26 height 15
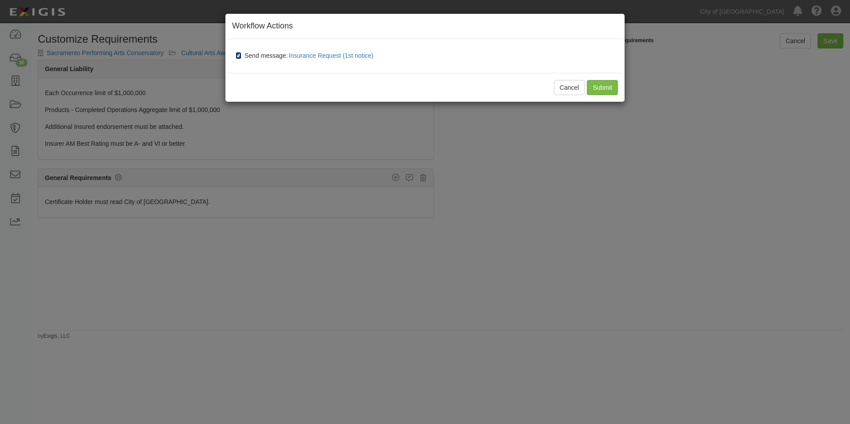
click at [238, 53] on input "Send message: Insurance Request (1st notice)" at bounding box center [239, 55] width 6 height 7
checkbox input "false"
click at [612, 91] on input "Submit" at bounding box center [602, 87] width 31 height 15
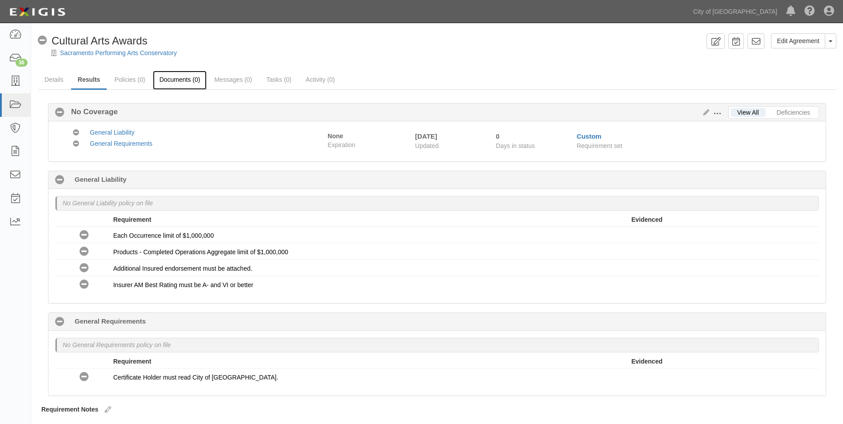
click at [181, 77] on link "Documents (0)" at bounding box center [180, 80] width 54 height 19
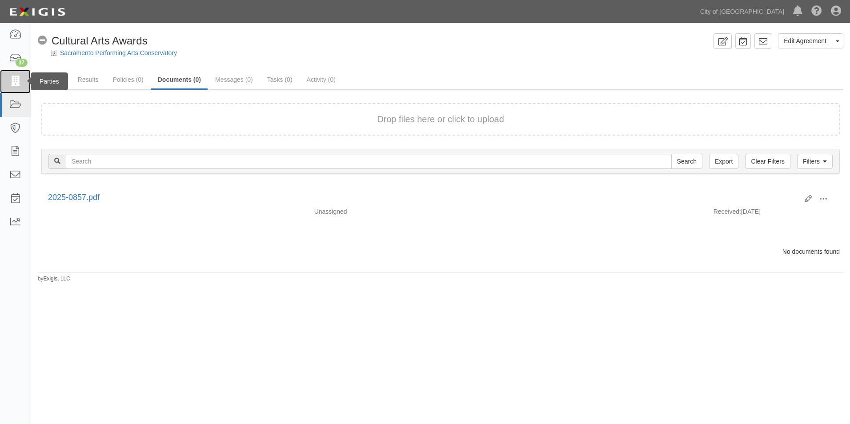
click at [16, 80] on icon at bounding box center [15, 81] width 12 height 10
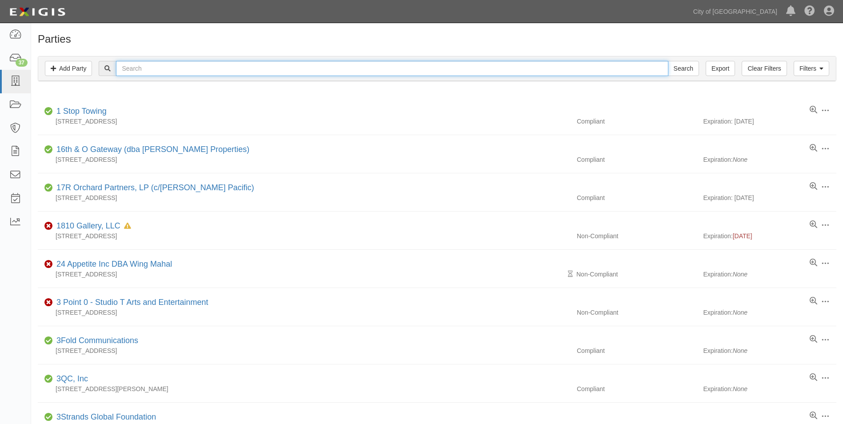
click at [191, 68] on input "text" at bounding box center [392, 68] width 552 height 15
type input "Sacramento French Culture"
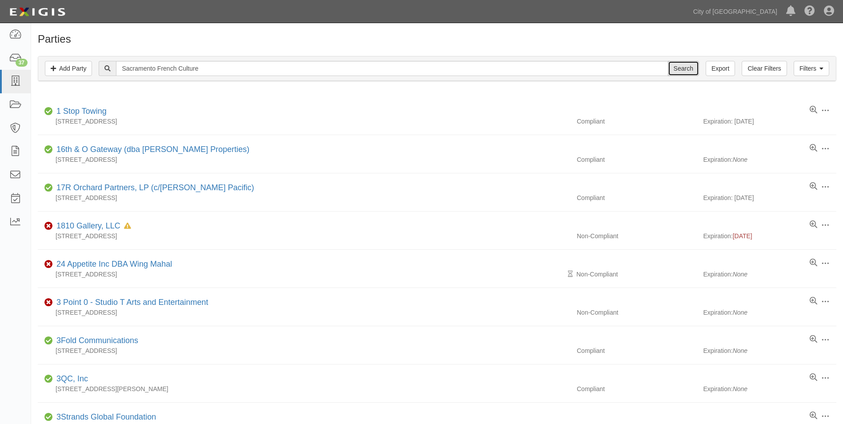
click at [685, 75] on input "Search" at bounding box center [683, 68] width 31 height 15
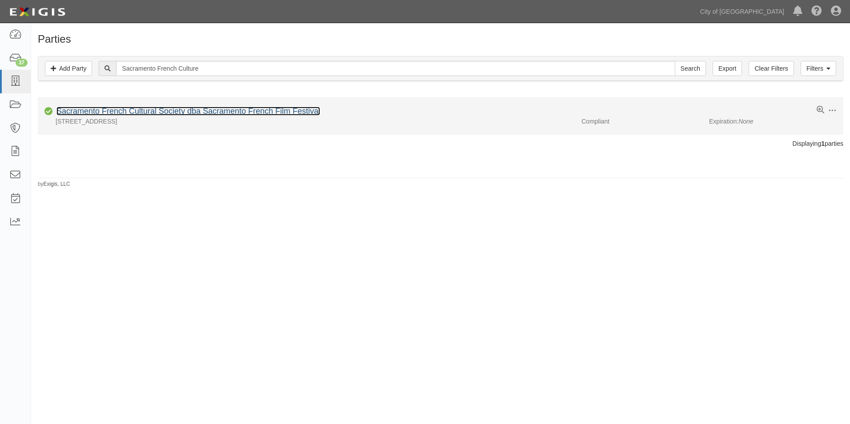
click at [246, 111] on link "Sacramento French Cultural Society dba Sacramento French Film Festival" at bounding box center [188, 111] width 264 height 9
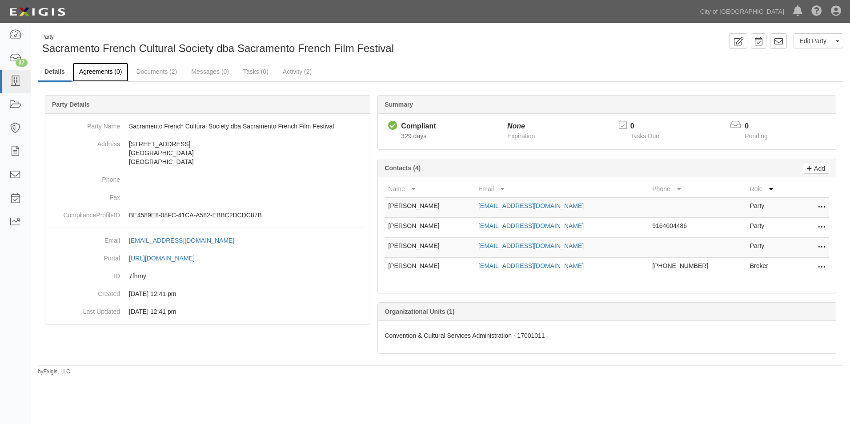
click at [97, 73] on link "Agreements (0)" at bounding box center [100, 72] width 56 height 19
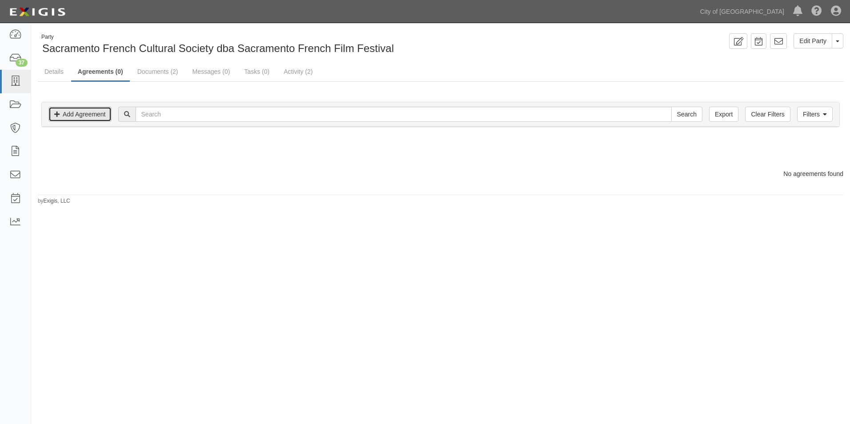
click at [83, 115] on link "Add Agreement" at bounding box center [79, 114] width 63 height 15
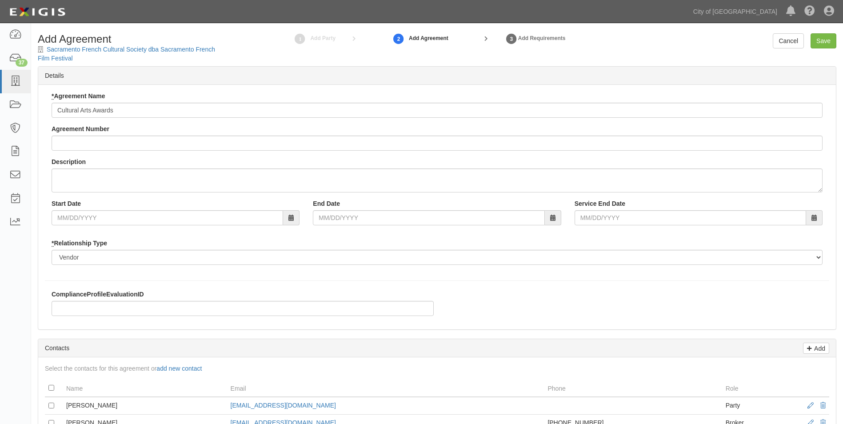
type input "Cultural Arts Awards"
type input "2025-0856"
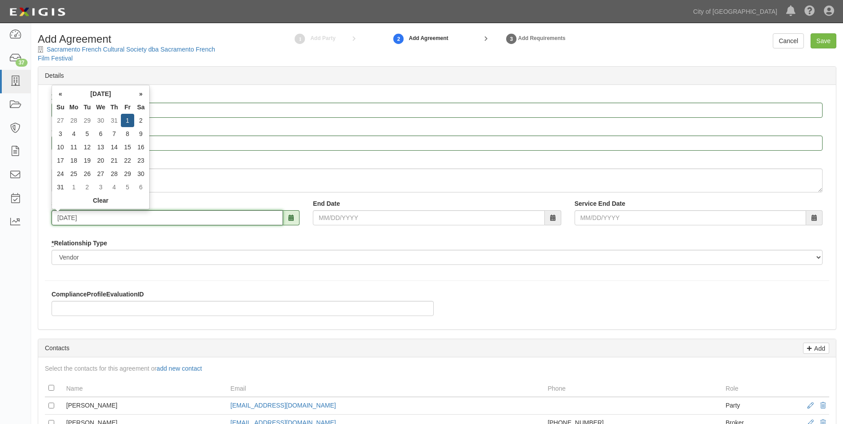
type input "08/01/2025"
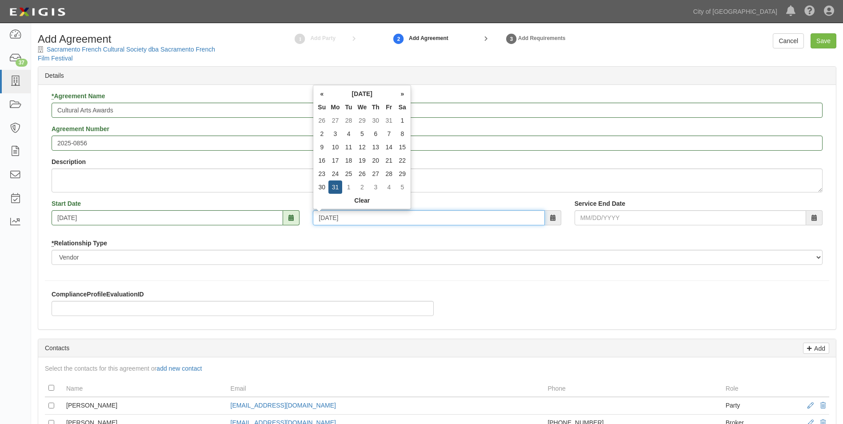
type input "08/31/2026"
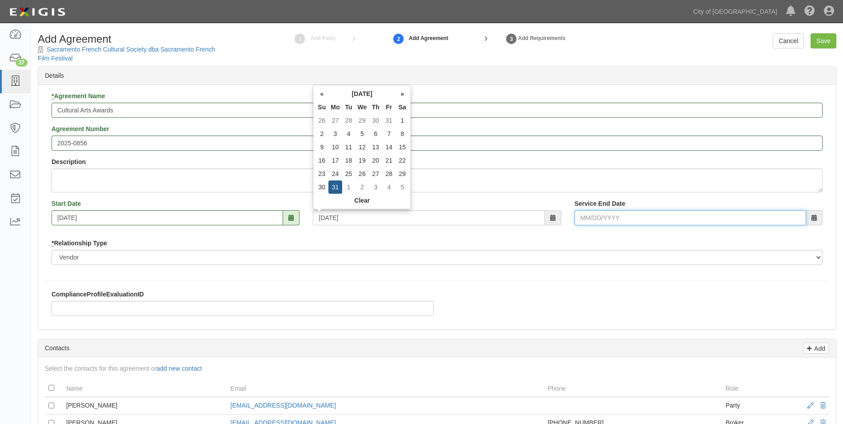
type input "08/31/2026"
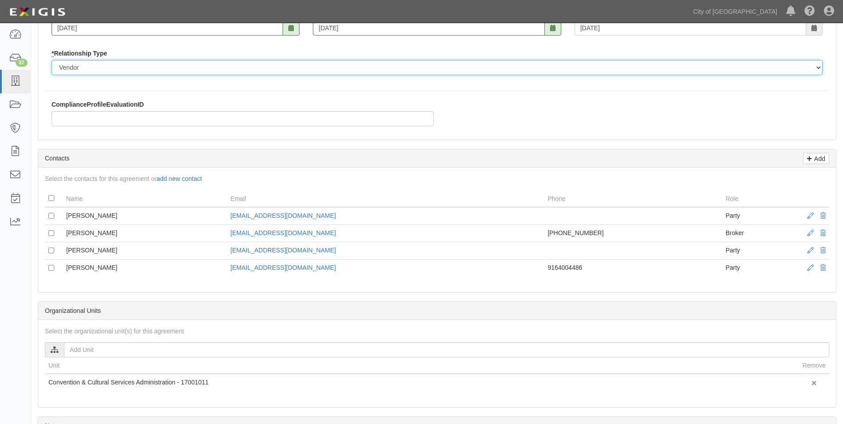
scroll to position [267, 0]
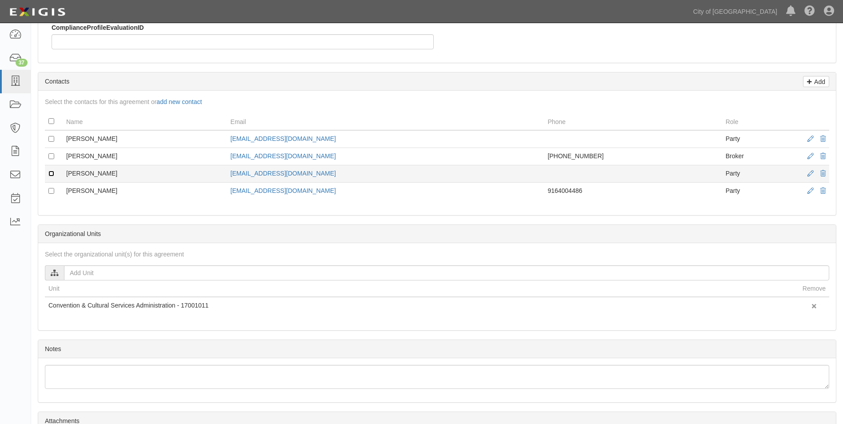
click at [51, 174] on input "checkbox" at bounding box center [51, 174] width 6 height 6
checkbox input "true"
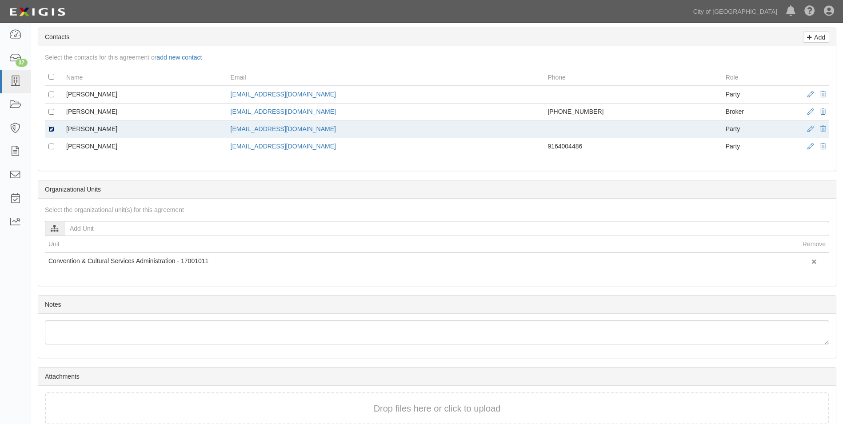
scroll to position [356, 0]
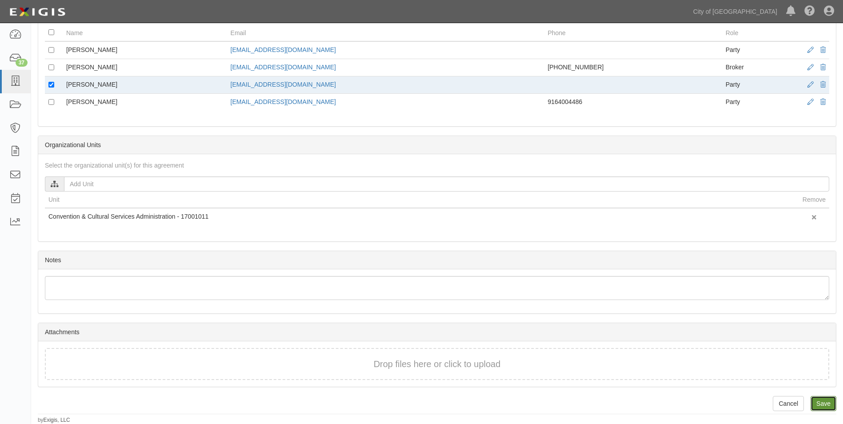
click at [820, 403] on input "Save" at bounding box center [824, 403] width 26 height 15
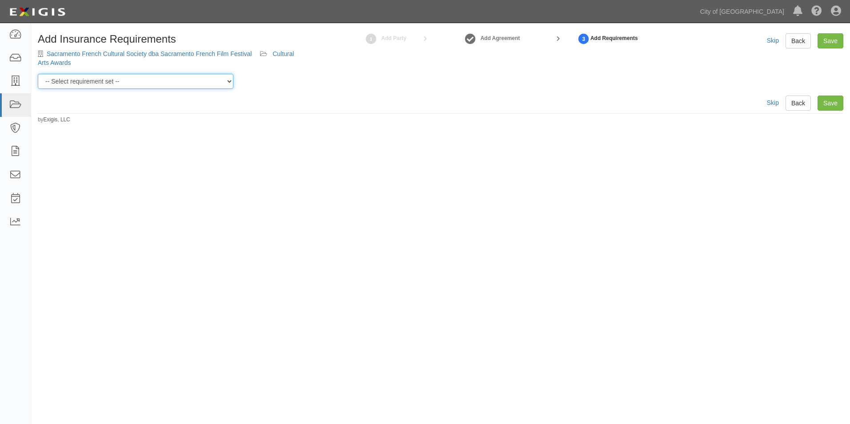
click at [223, 79] on select "-- Select requirement set -- Construction + Pollution Contract Type 0 - Standar…" at bounding box center [136, 81] width 196 height 15
select select "40106"
click at [38, 74] on select "-- Select requirement set -- Construction + Pollution Contract Type 0 - Standar…" at bounding box center [136, 81] width 196 height 15
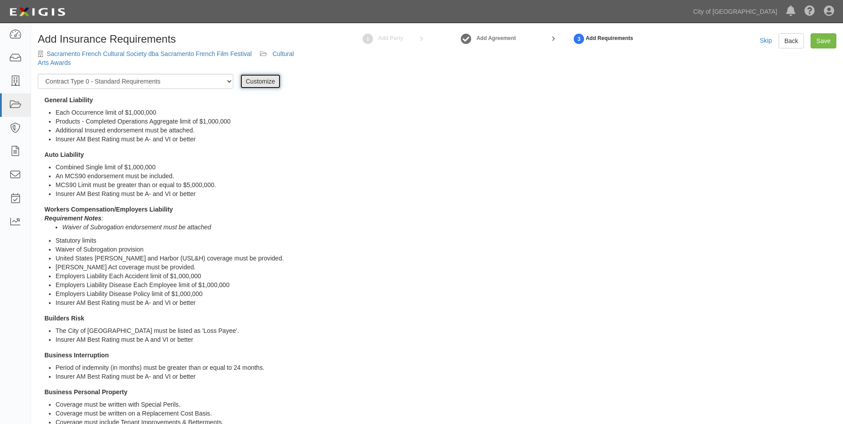
click at [262, 84] on link "Customize" at bounding box center [260, 81] width 41 height 15
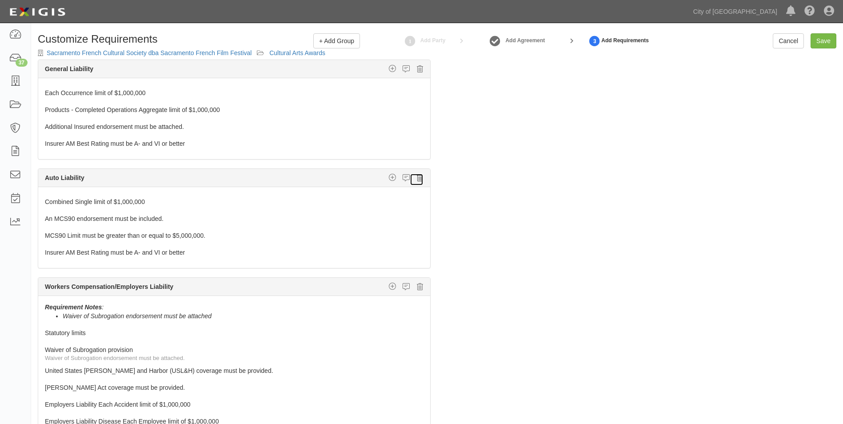
click at [417, 176] on icon at bounding box center [420, 178] width 6 height 8
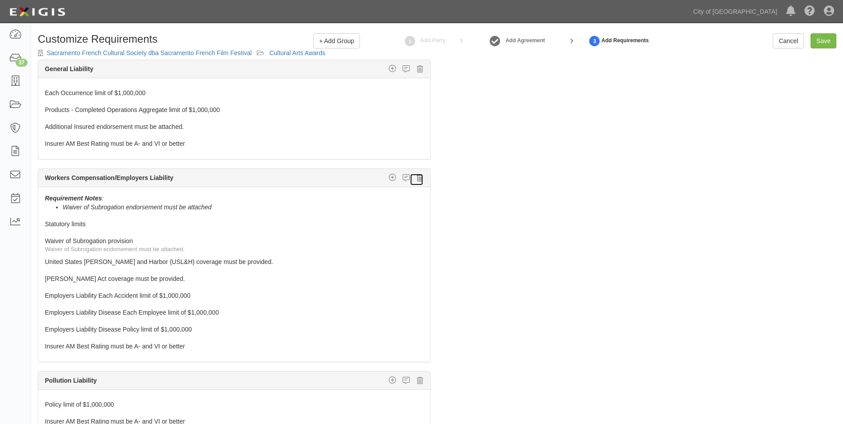
click at [417, 180] on icon at bounding box center [420, 178] width 6 height 8
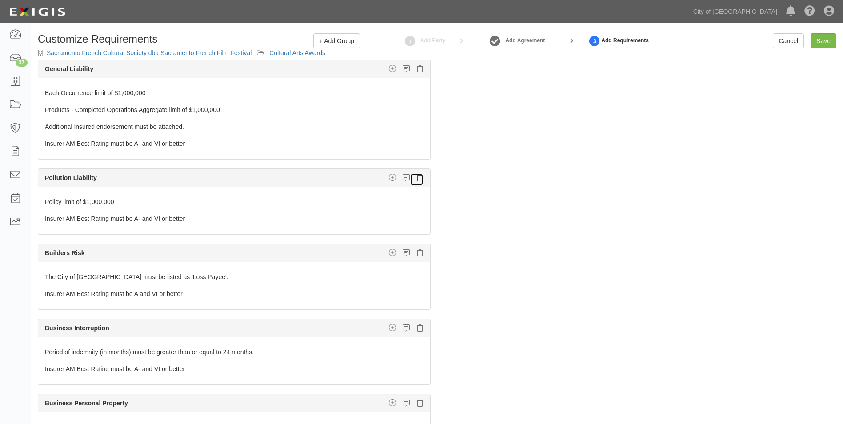
click at [417, 180] on icon at bounding box center [420, 178] width 6 height 8
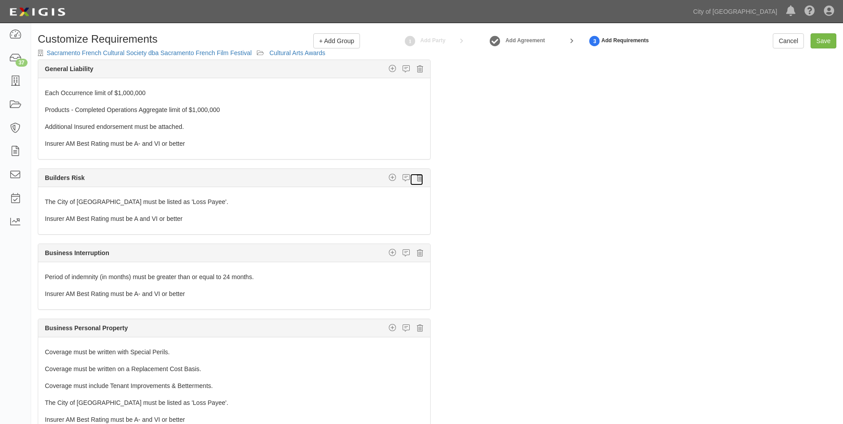
click at [417, 180] on icon at bounding box center [420, 178] width 6 height 8
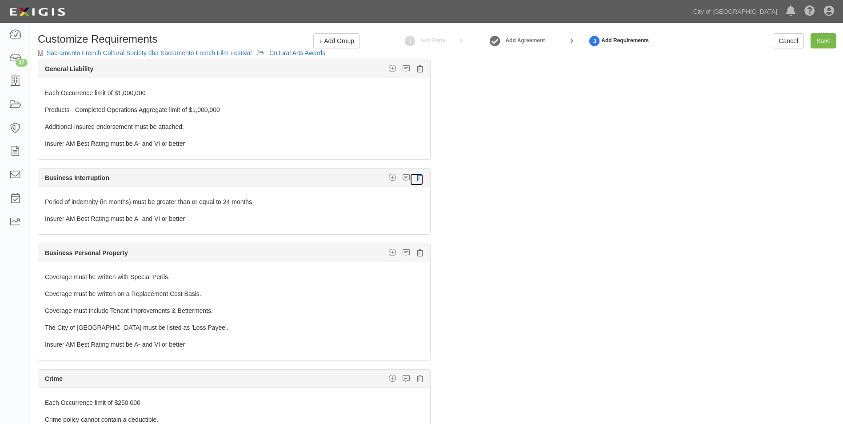
click at [417, 180] on icon at bounding box center [420, 178] width 6 height 8
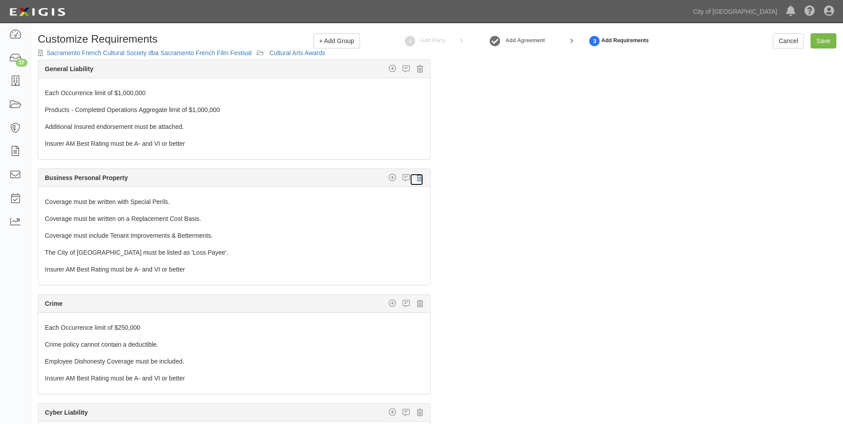
click at [417, 180] on icon at bounding box center [420, 178] width 6 height 8
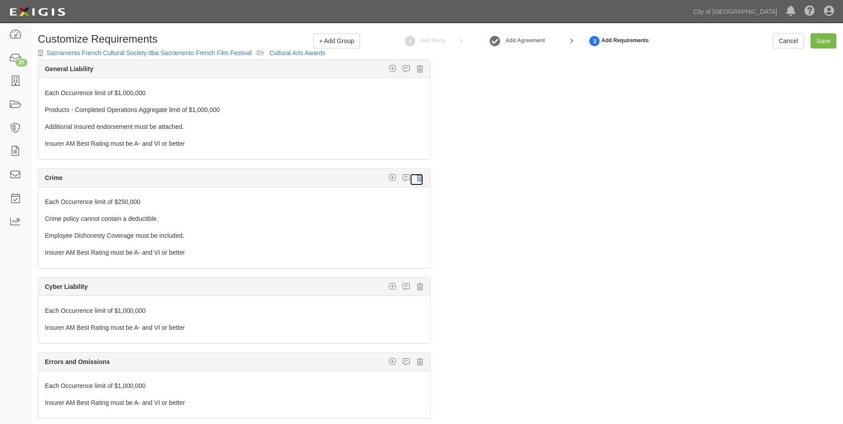
click at [417, 180] on icon at bounding box center [420, 178] width 6 height 8
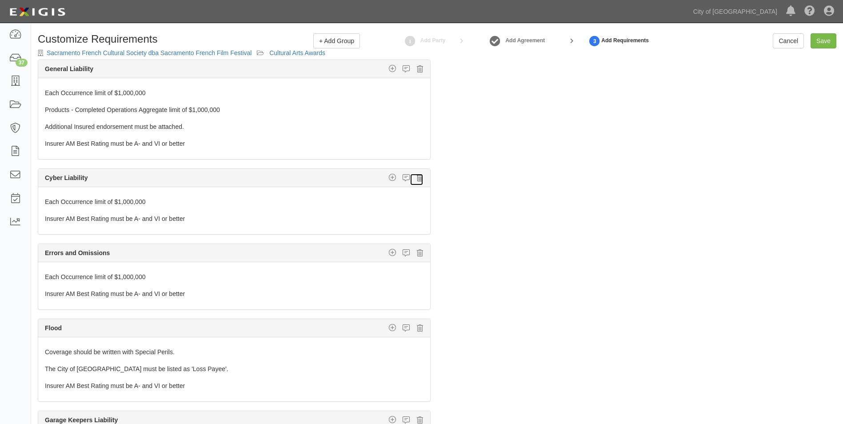
click at [417, 180] on icon at bounding box center [420, 178] width 6 height 8
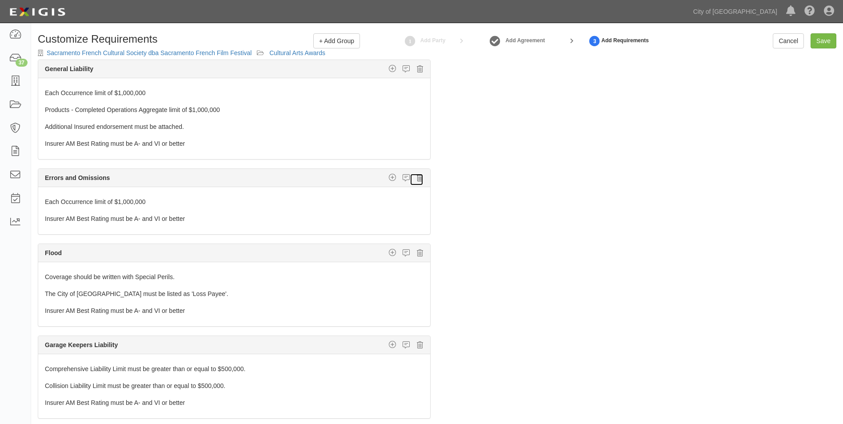
click at [417, 181] on icon at bounding box center [420, 178] width 6 height 8
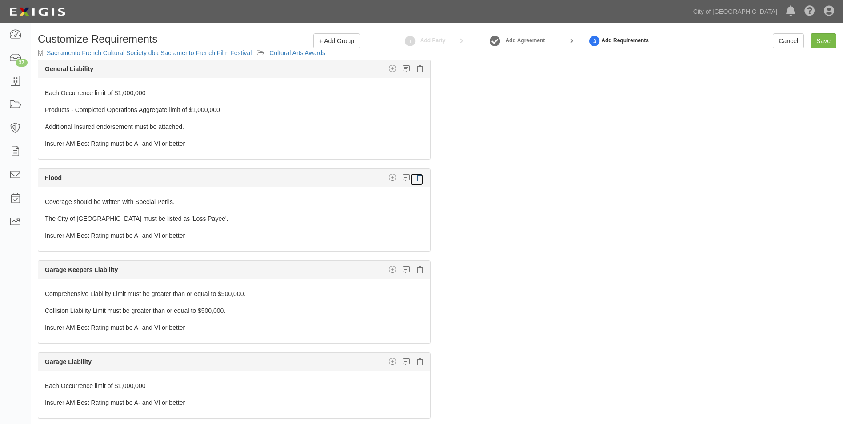
click at [417, 181] on icon at bounding box center [420, 178] width 6 height 8
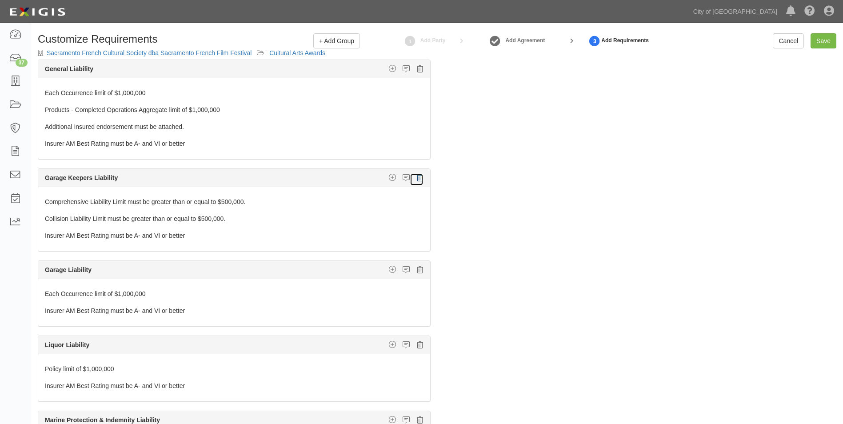
click at [417, 181] on icon at bounding box center [420, 178] width 6 height 8
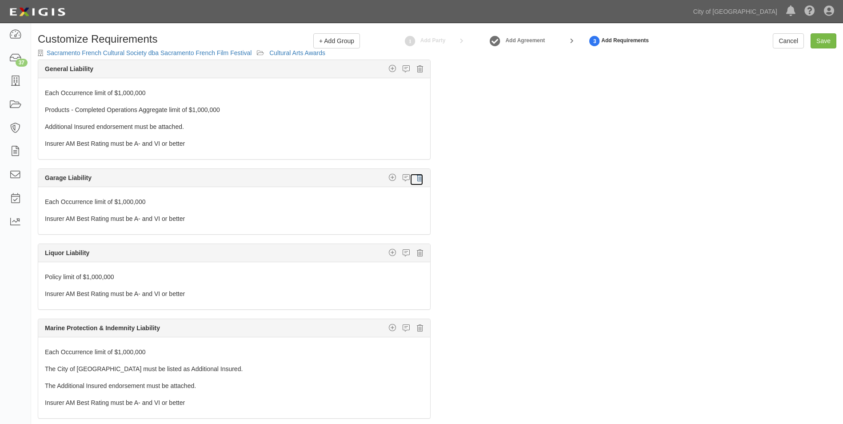
click at [417, 181] on icon at bounding box center [420, 178] width 6 height 8
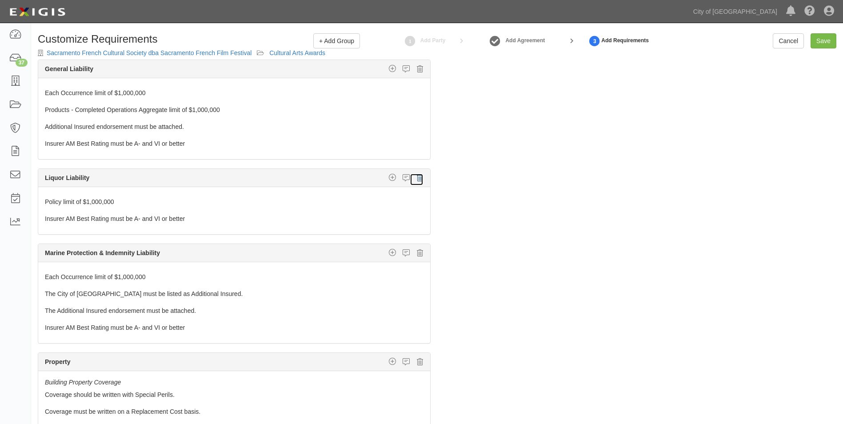
click at [417, 181] on icon at bounding box center [420, 178] width 6 height 8
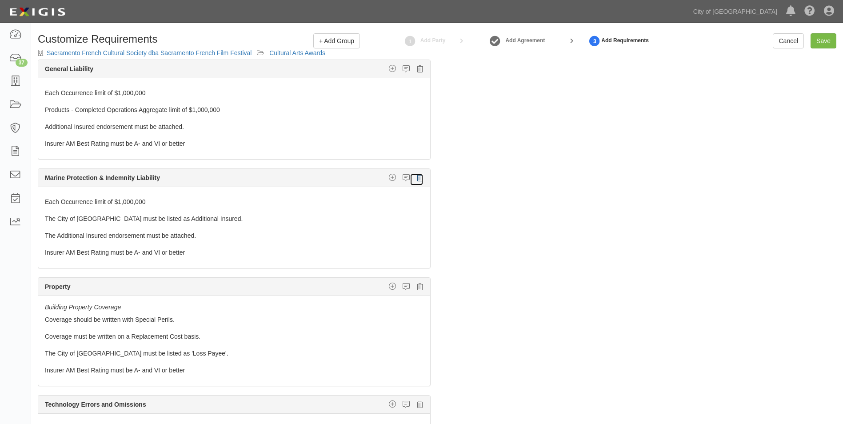
click at [417, 181] on icon at bounding box center [420, 178] width 6 height 8
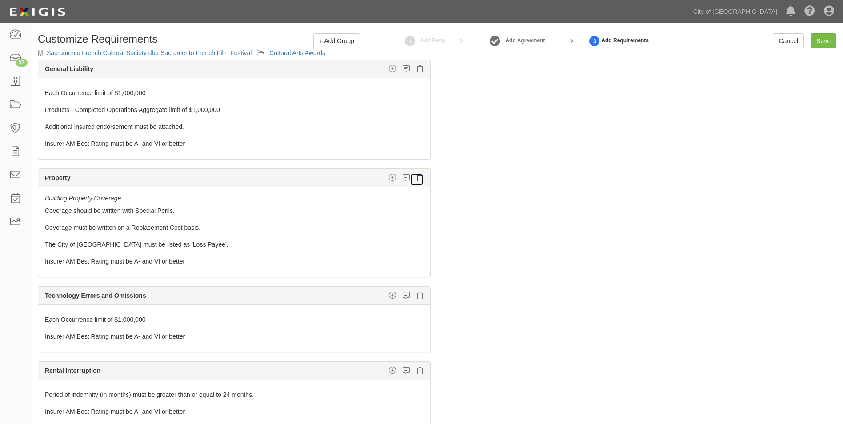
click at [417, 181] on icon at bounding box center [420, 178] width 6 height 8
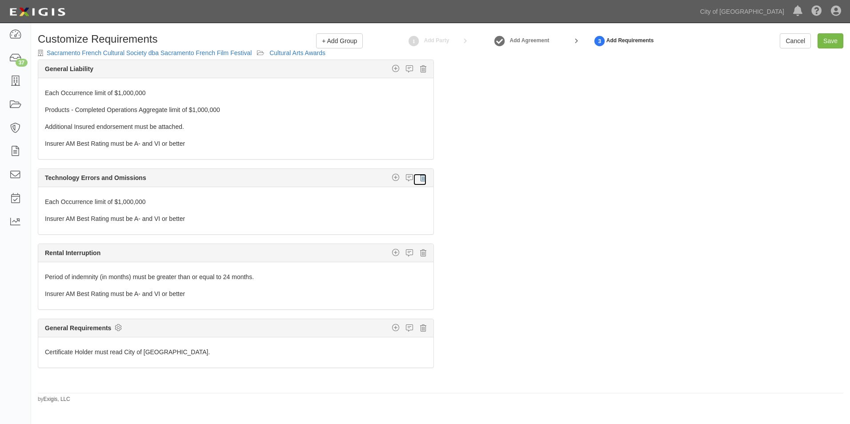
click at [413, 181] on link at bounding box center [420, 179] width 14 height 12
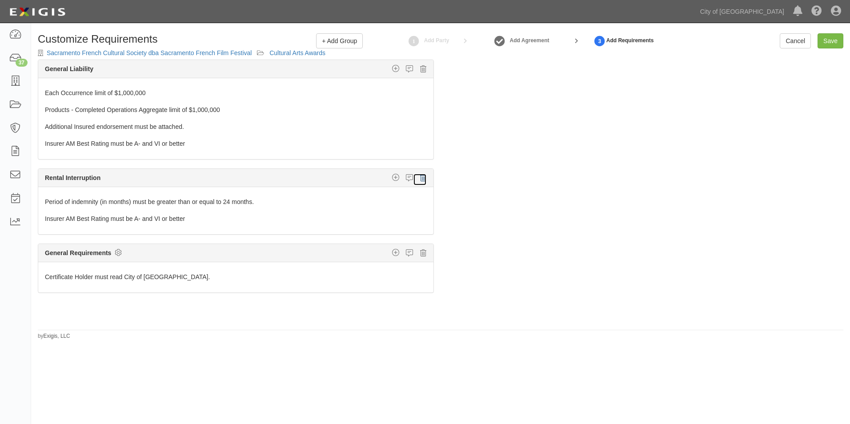
click at [413, 181] on link at bounding box center [420, 179] width 14 height 12
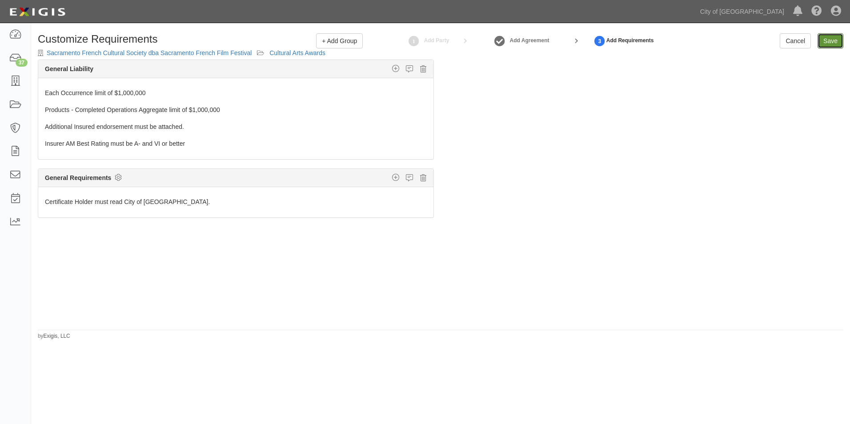
click at [831, 45] on link "Save" at bounding box center [830, 40] width 26 height 15
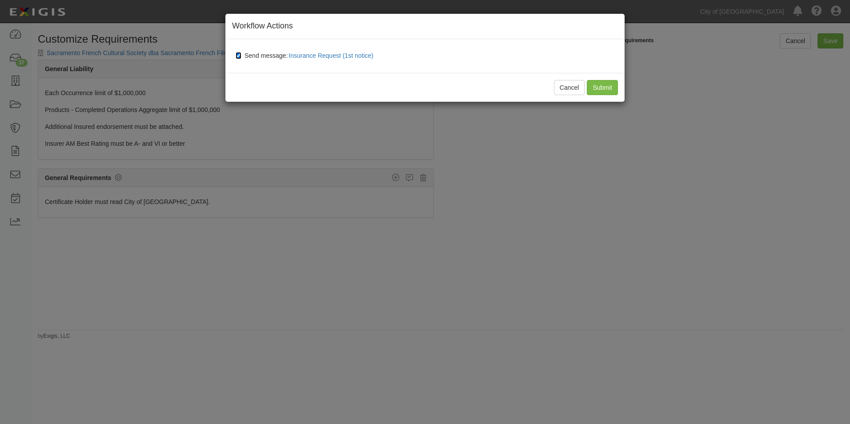
click at [240, 55] on input "Send message: Insurance Request (1st notice)" at bounding box center [239, 55] width 6 height 7
checkbox input "false"
click at [612, 91] on input "Submit" at bounding box center [602, 87] width 31 height 15
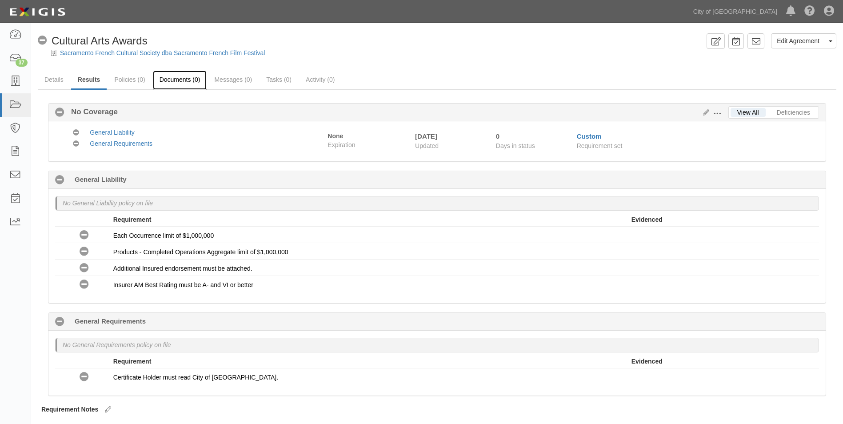
drag, startPoint x: 184, startPoint y: 79, endPoint x: 196, endPoint y: 80, distance: 12.5
click at [184, 79] on link "Documents (0)" at bounding box center [180, 80] width 54 height 19
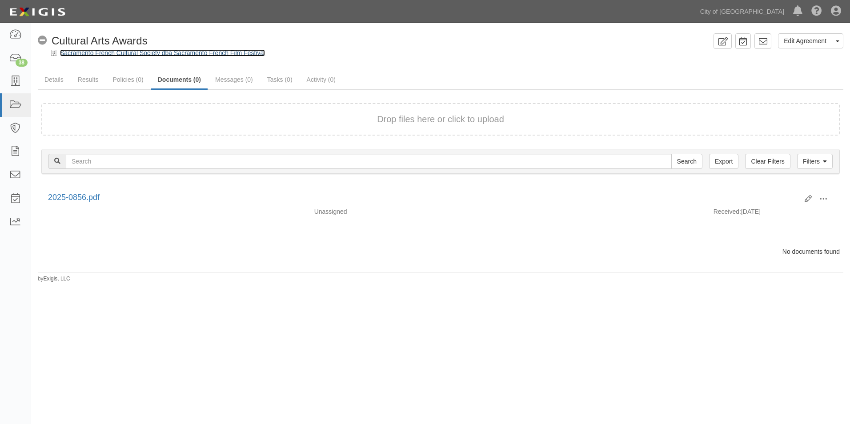
click at [96, 52] on link "Sacramento French Cultural Society dba Sacramento French Film Festival" at bounding box center [162, 52] width 205 height 7
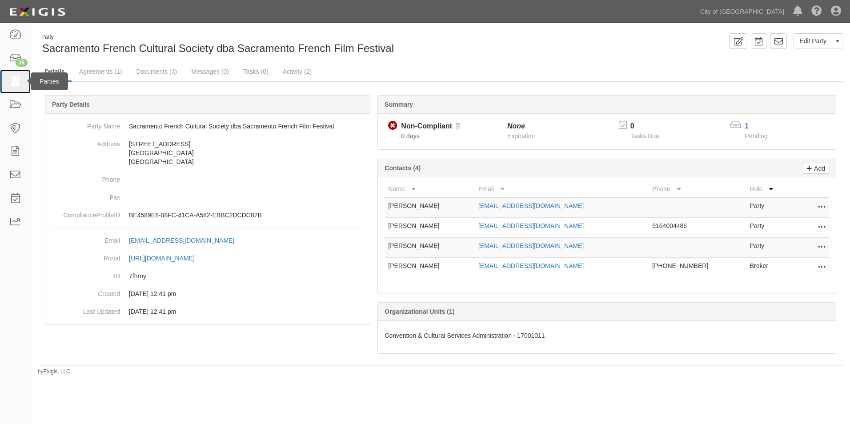
click at [14, 83] on icon at bounding box center [15, 81] width 12 height 10
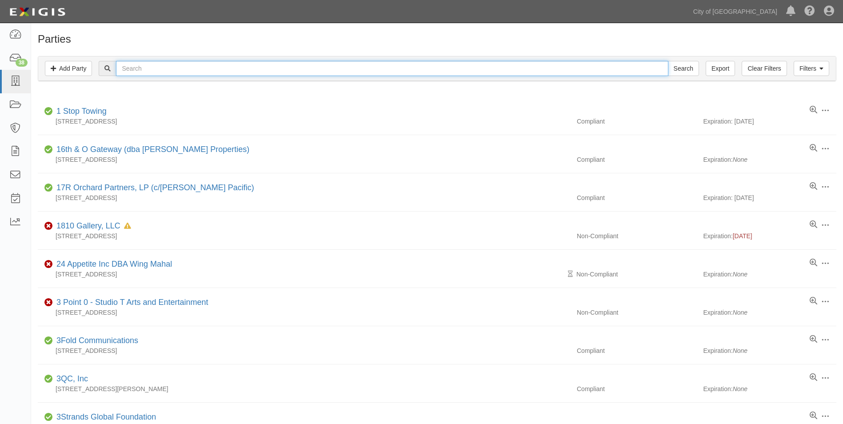
click at [158, 62] on input "text" at bounding box center [392, 68] width 552 height 15
type input "The [PERSON_NAME] Group"
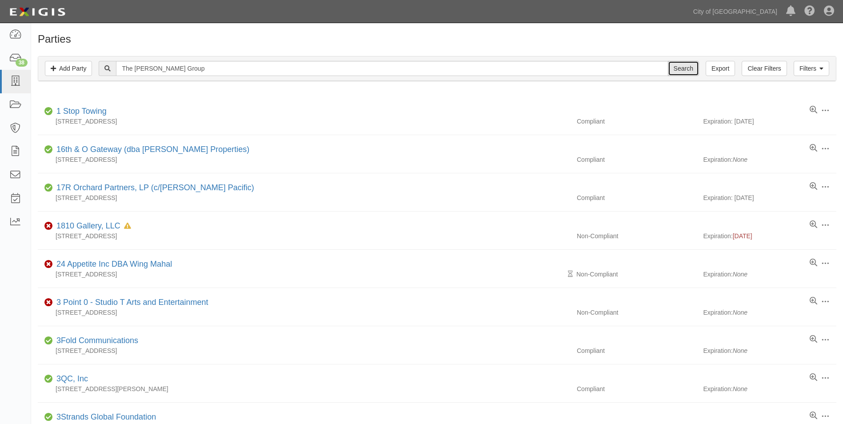
click at [678, 69] on input "Search" at bounding box center [683, 68] width 31 height 15
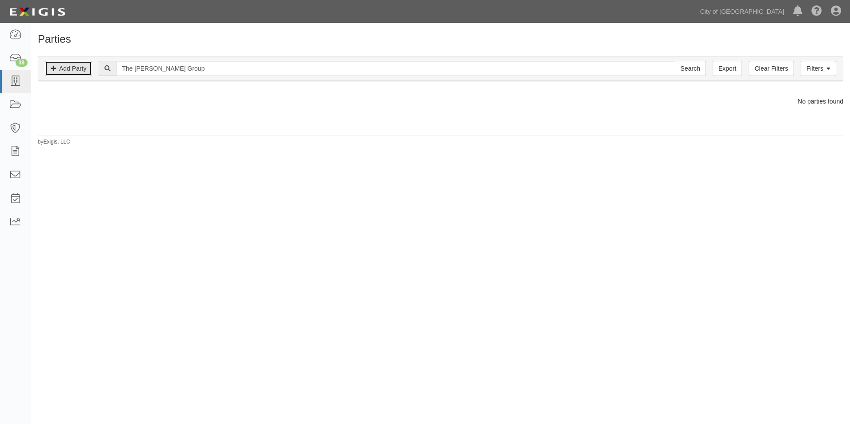
click at [66, 73] on link "Add Party" at bounding box center [68, 68] width 47 height 15
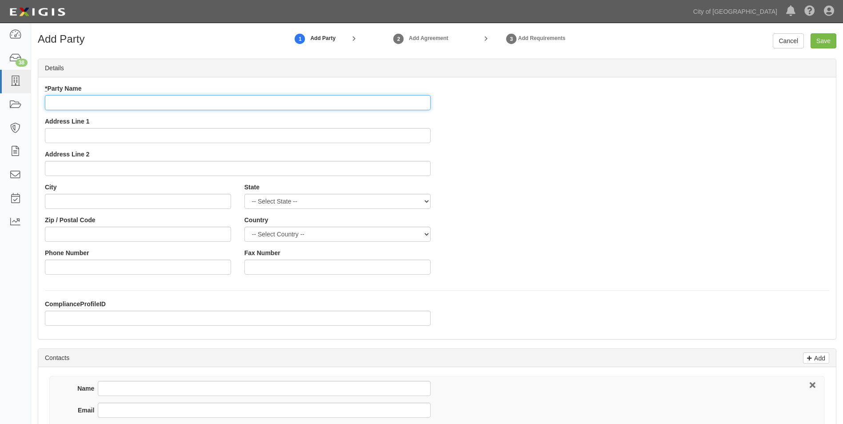
click at [71, 99] on input "* Party Name" at bounding box center [238, 102] width 386 height 15
type input "The [PERSON_NAME] Group"
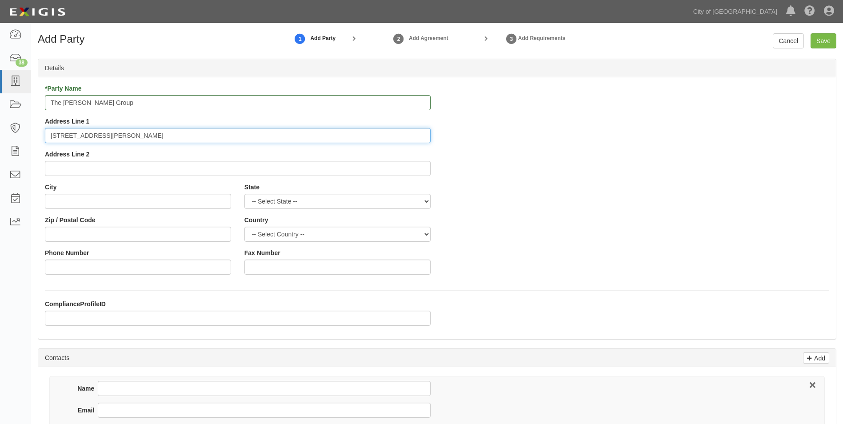
type input "2350 Kerner Blvd."
click at [65, 166] on input "Address Line 2" at bounding box center [238, 168] width 386 height 15
type input "Suite 200"
type input "San Rafael"
click at [276, 221] on div "Country -- Select Country -- Canada United States --------------- Afghanistan Å…" at bounding box center [337, 229] width 186 height 26
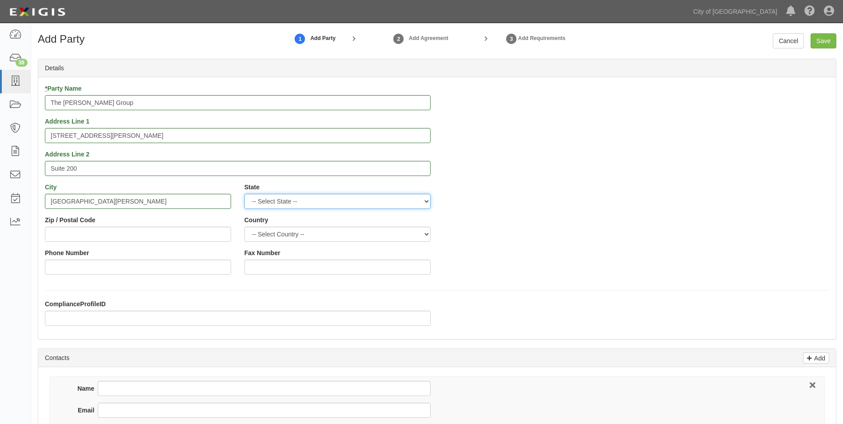
click at [311, 200] on select "-- Select State -- Alabama Alaska Arizona Arkansas California Colorado Connecti…" at bounding box center [337, 201] width 186 height 15
select select "CA"
click at [244, 194] on select "-- Select State -- Alabama Alaska Arizona Arkansas California Colorado Connecti…" at bounding box center [337, 201] width 186 height 15
click at [146, 240] on input "Zip / Postal Code" at bounding box center [138, 234] width 186 height 15
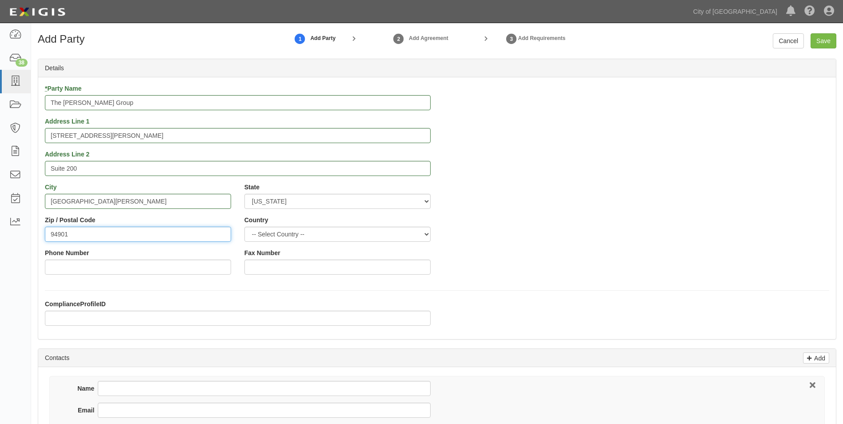
type input "94901"
select select "US"
type input "[PHONE_NUMBER]"
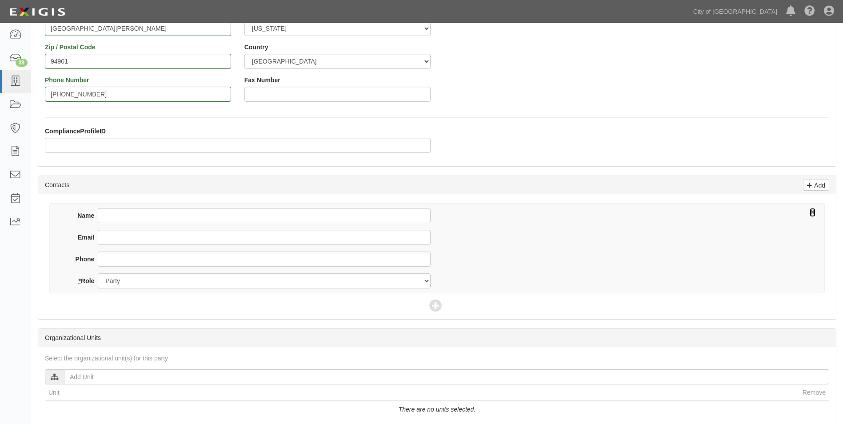
scroll to position [267, 0]
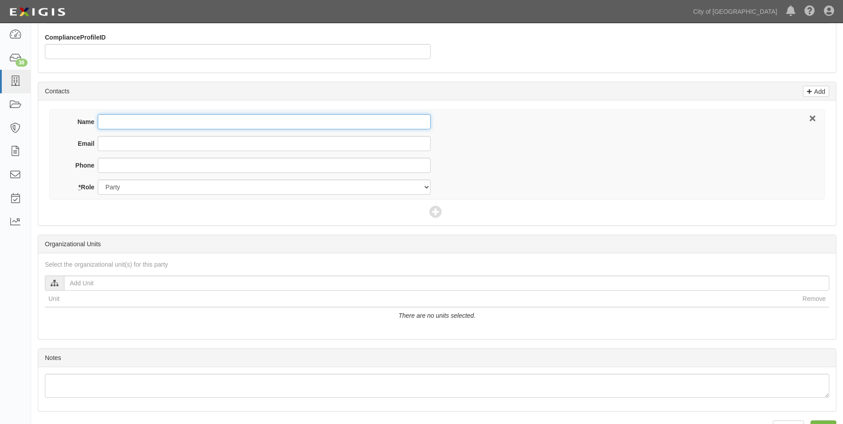
click at [121, 124] on input "Name" at bounding box center [264, 121] width 332 height 15
type input "[PERSON_NAME]"
type input "[EMAIL_ADDRESS][DOMAIN_NAME]"
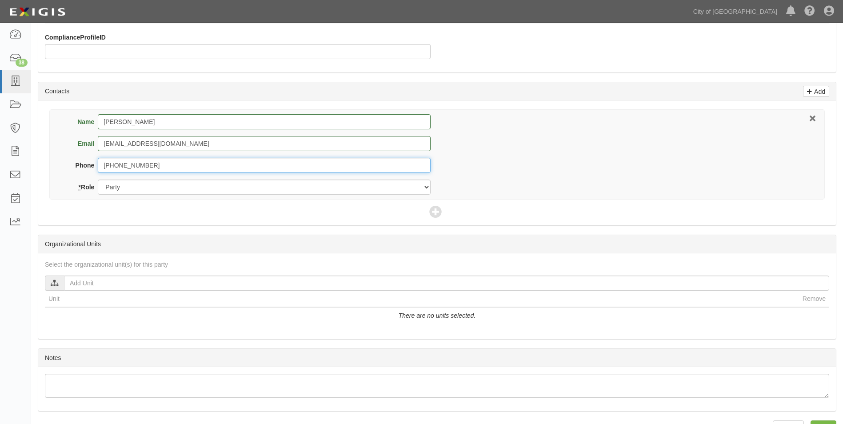
type input "[PHONE_NUMBER]"
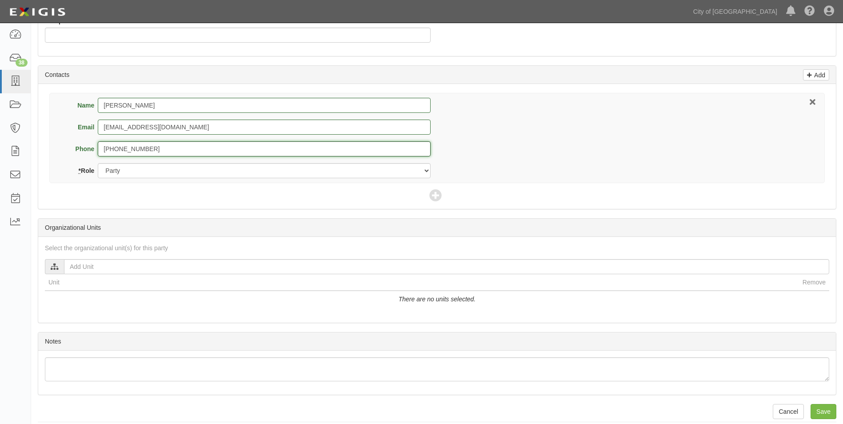
scroll to position [291, 0]
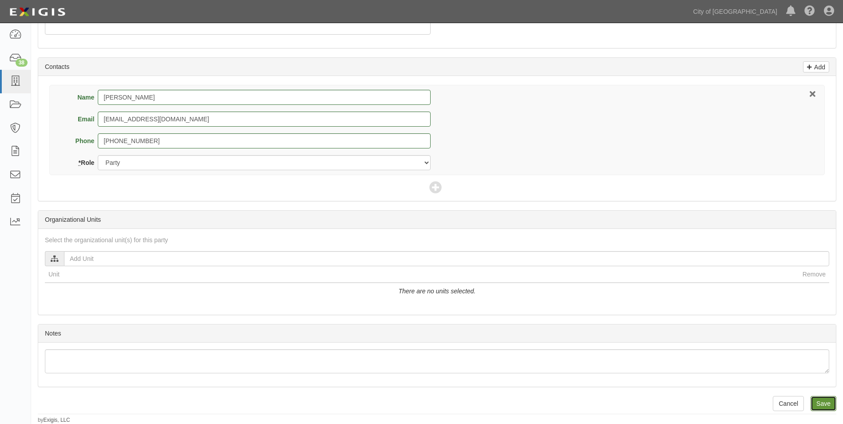
click at [820, 405] on input "Save" at bounding box center [824, 403] width 26 height 15
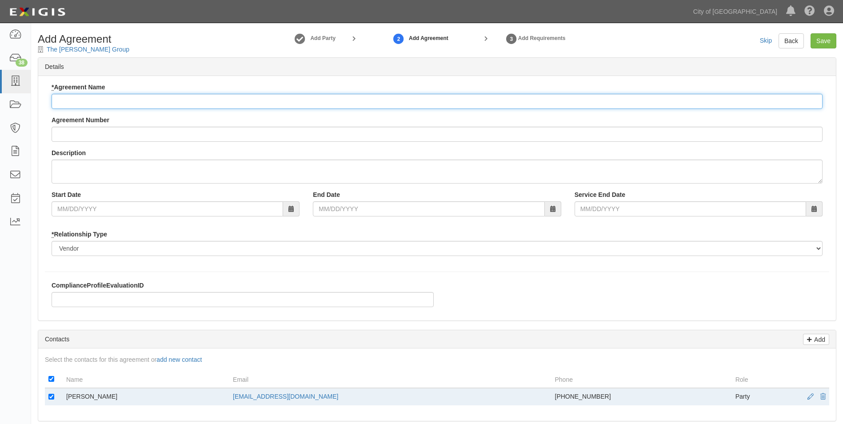
click at [125, 100] on input "* Agreement Name" at bounding box center [437, 101] width 771 height 15
type input "Agreement for Sacramento Dredging"
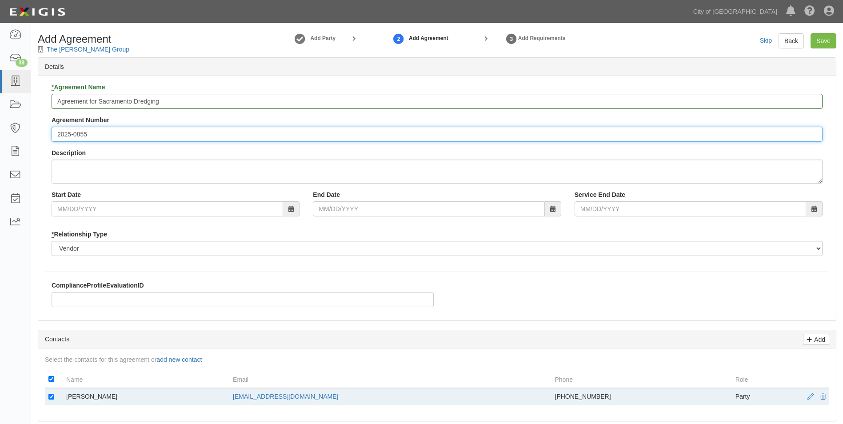
type input "2025-0855"
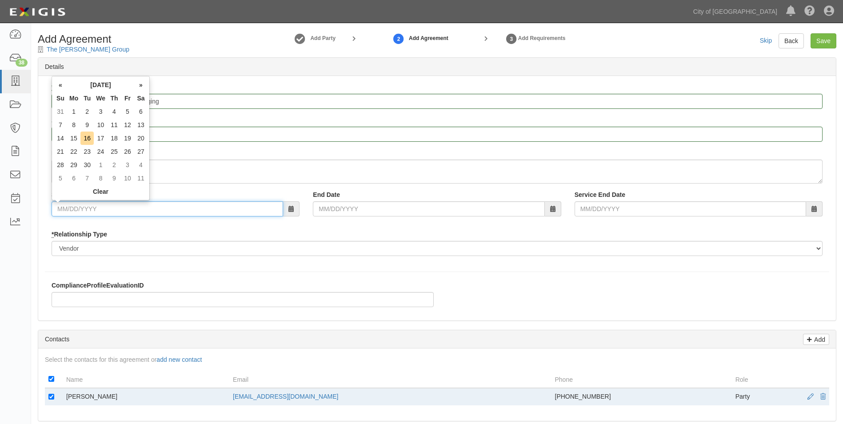
click at [83, 207] on input "Start Date" at bounding box center [168, 208] width 232 height 15
type input "[DATE]"
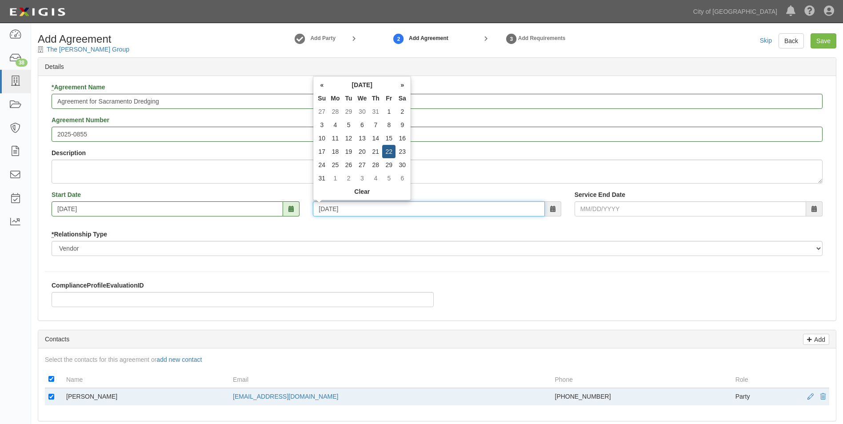
type input "[DATE]"
click at [549, 292] on div "ComplianceProfileEvaluationID" at bounding box center [437, 297] width 798 height 33
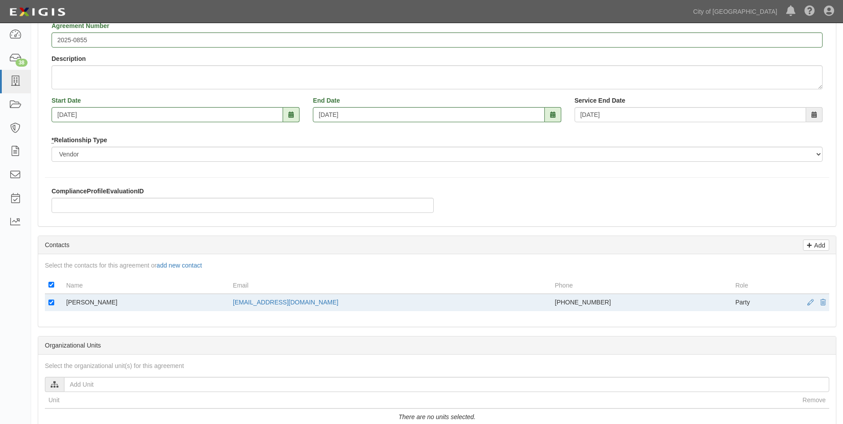
scroll to position [294, 0]
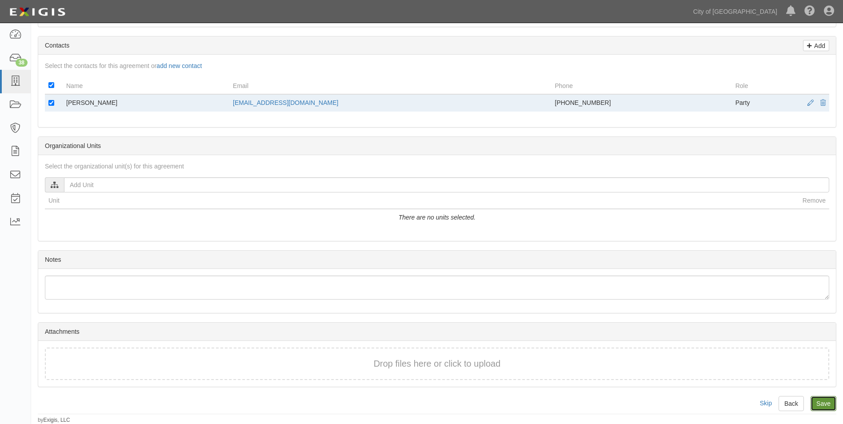
click at [825, 406] on input "Save" at bounding box center [824, 403] width 26 height 15
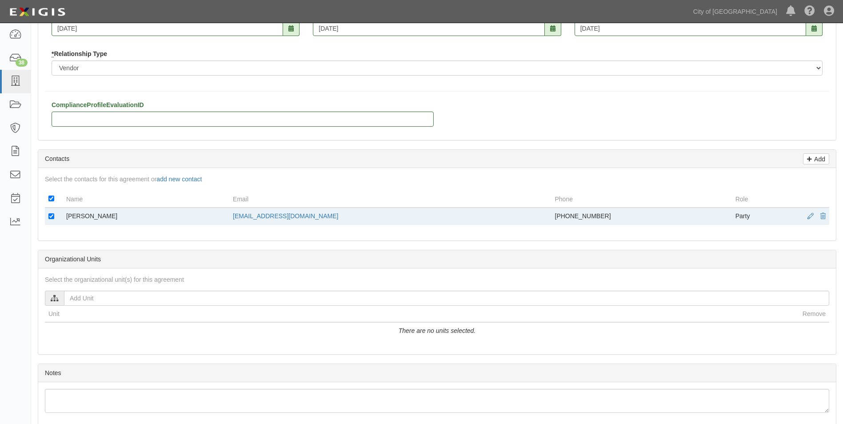
scroll to position [0, 0]
